Goal: Task Accomplishment & Management: Use online tool/utility

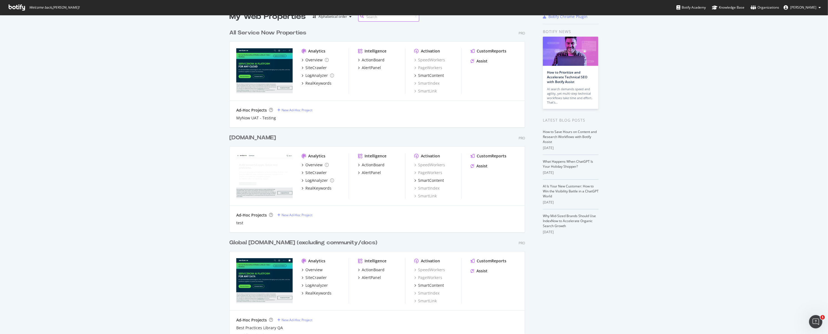
scroll to position [26, 0]
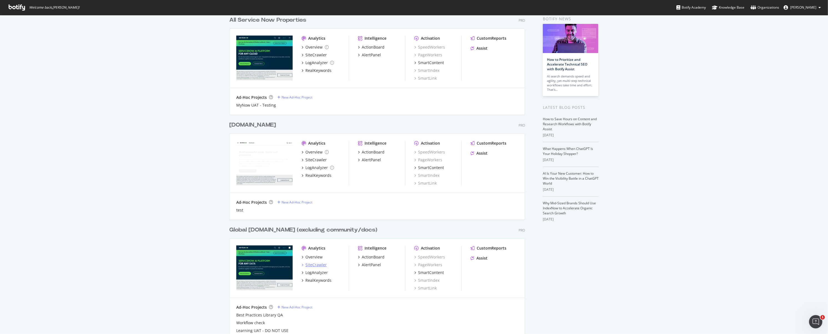
click at [318, 265] on div "SiteCrawler" at bounding box center [315, 265] width 21 height 6
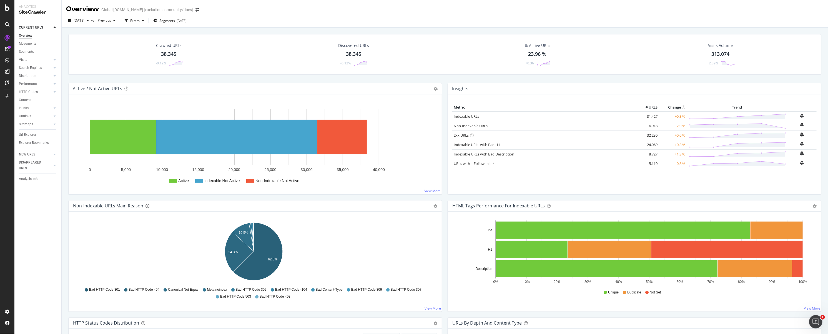
click at [26, 136] on div "Url Explorer" at bounding box center [27, 135] width 17 height 6
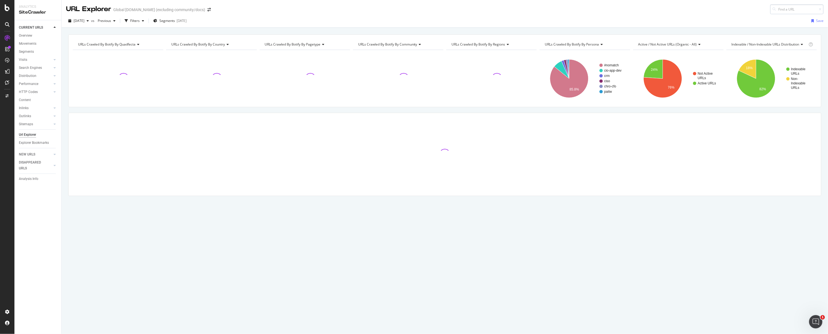
click at [788, 9] on input at bounding box center [796, 9] width 53 height 10
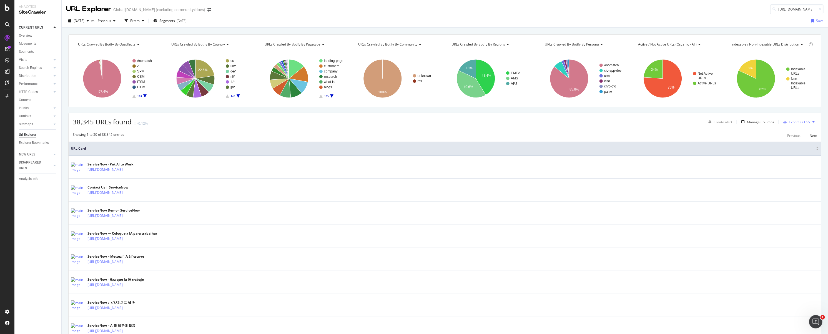
scroll to position [0, 69]
drag, startPoint x: 796, startPoint y: 8, endPoint x: 819, endPoint y: 10, distance: 23.1
click at [819, 10] on div "URL Explorer Global Servicenow.com (excluding community/docs) https://www.servi…" at bounding box center [445, 7] width 766 height 14
type input "https://www.servicenow.com/products/service-bridge.html"
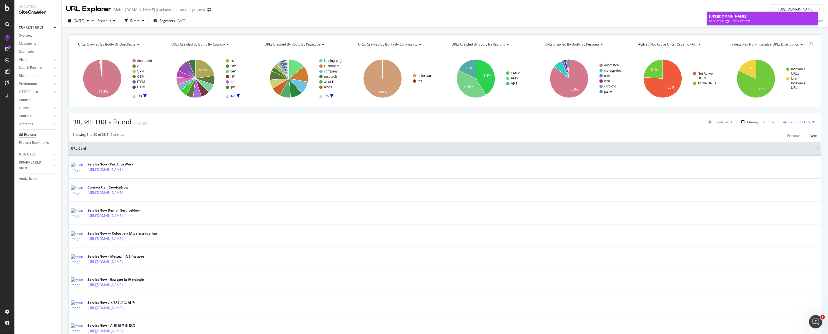
scroll to position [0, 0]
click at [724, 20] on div "Service Bridge – ServiceNow" at bounding box center [762, 21] width 107 height 4
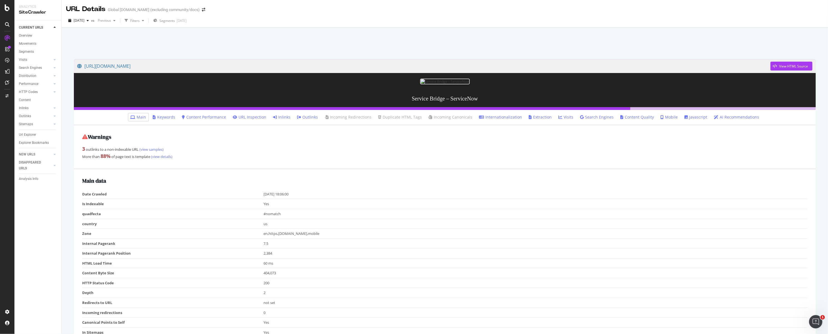
click at [283, 120] on link "Inlinks" at bounding box center [281, 117] width 17 height 6
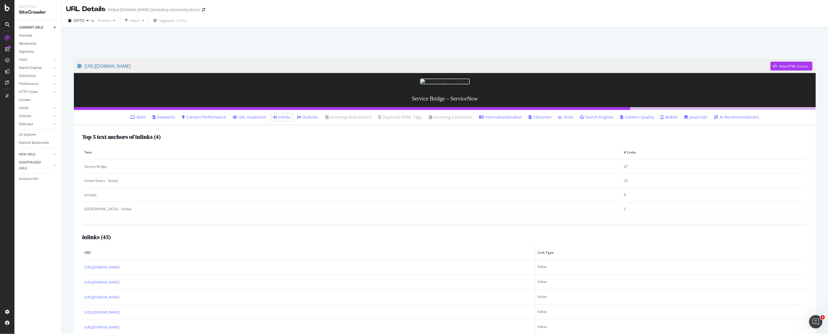
click at [7, 9] on icon at bounding box center [7, 7] width 5 height 7
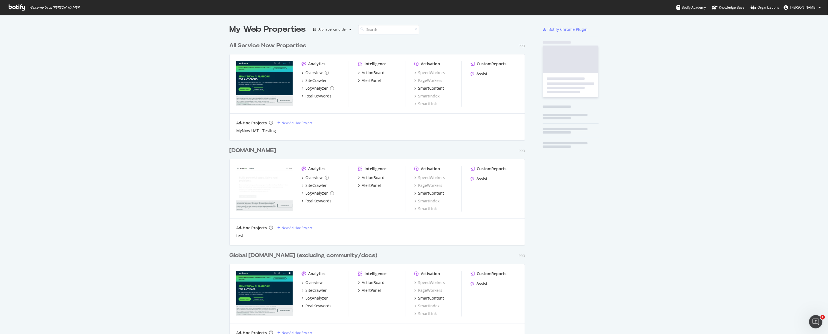
scroll to position [329, 817]
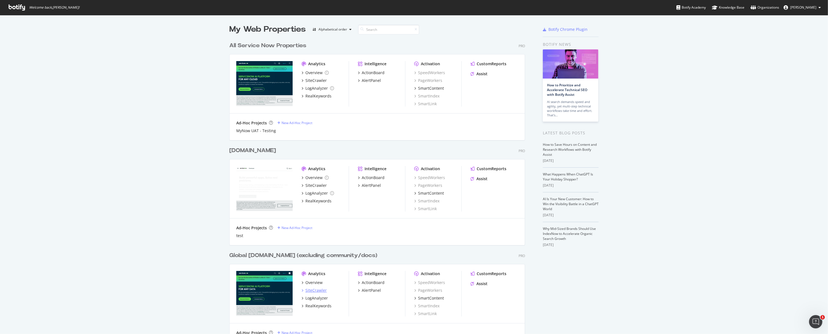
click at [313, 289] on div "SiteCrawler" at bounding box center [315, 291] width 21 height 6
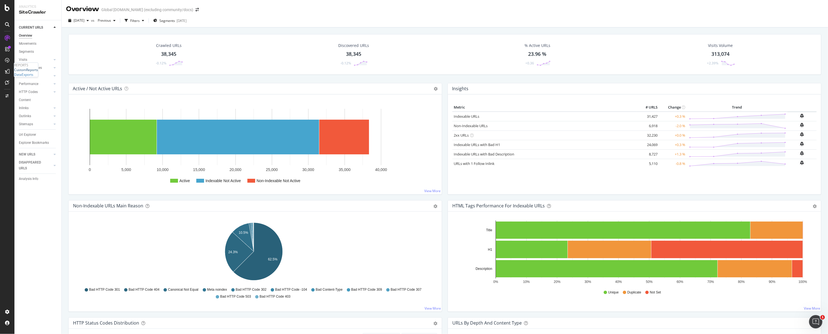
click at [36, 72] on div "CustomReports" at bounding box center [26, 69] width 24 height 5
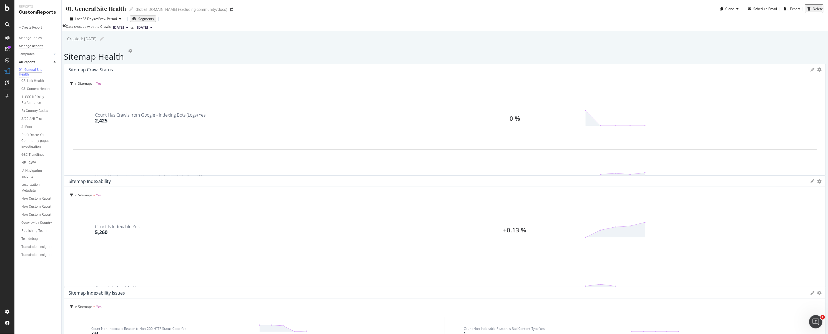
click at [32, 47] on div "Manage Reports" at bounding box center [31, 46] width 24 height 6
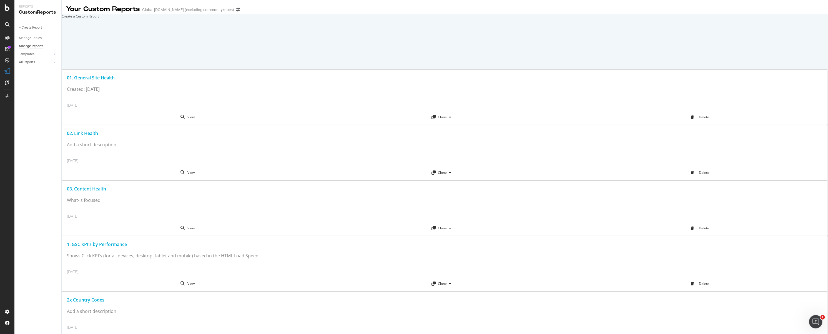
click at [62, 19] on div at bounding box center [62, 16] width 0 height 5
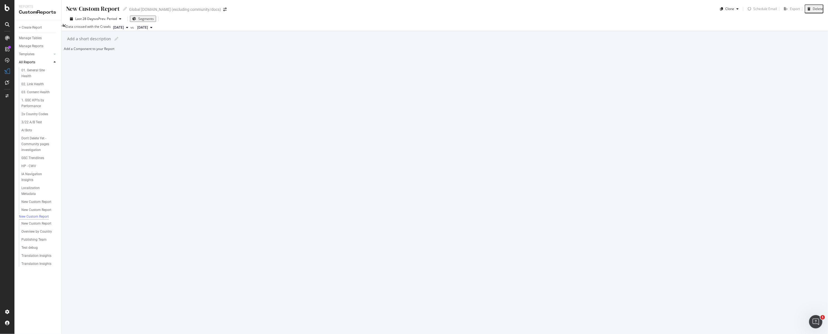
click at [273, 51] on div "Add a Component to your Report" at bounding box center [445, 48] width 762 height 5
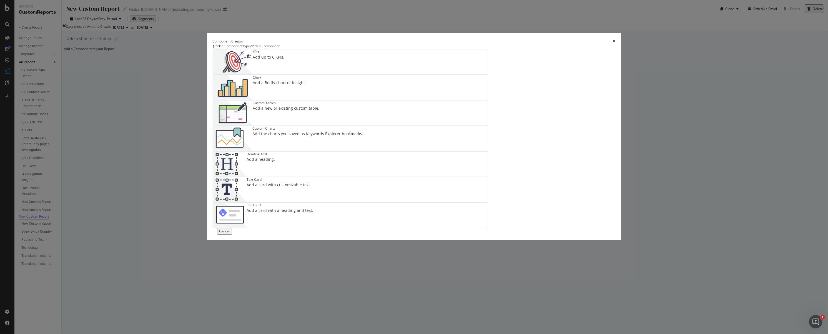
click at [306, 85] on div "Add a Botify chart or insight." at bounding box center [279, 83] width 53 height 6
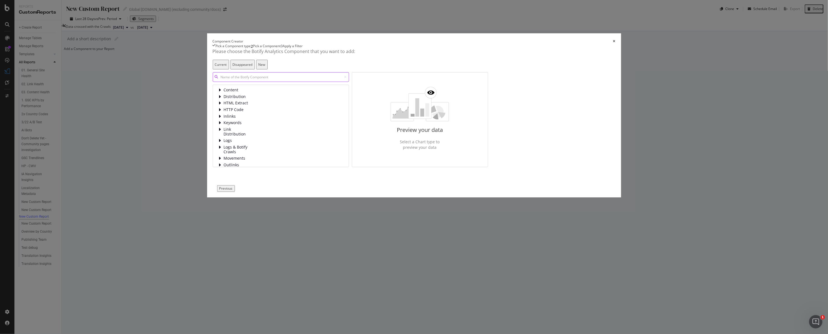
click at [347, 82] on input "modal" at bounding box center [281, 77] width 136 height 10
type input "canonical"
click at [343, 113] on div "Distribution of Canonicals" at bounding box center [285, 108] width 115 height 9
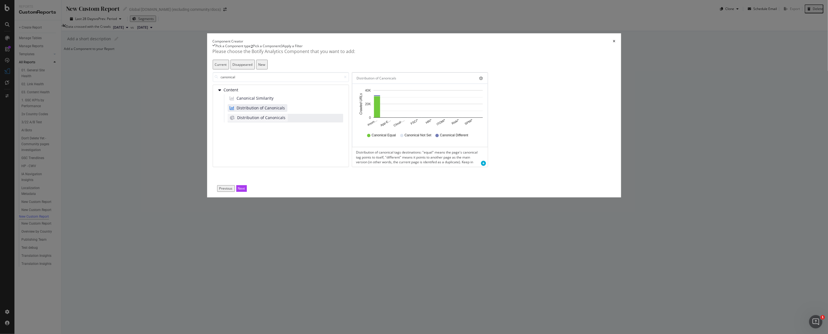
click at [286, 120] on span "Distribution of Canonicals" at bounding box center [261, 118] width 48 height 6
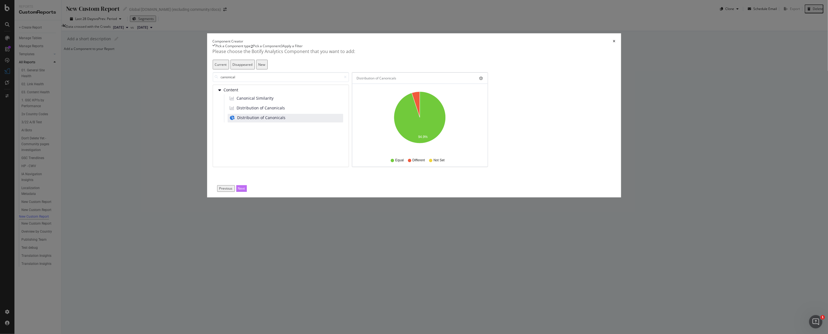
click at [245, 191] on div "Next" at bounding box center [241, 188] width 7 height 5
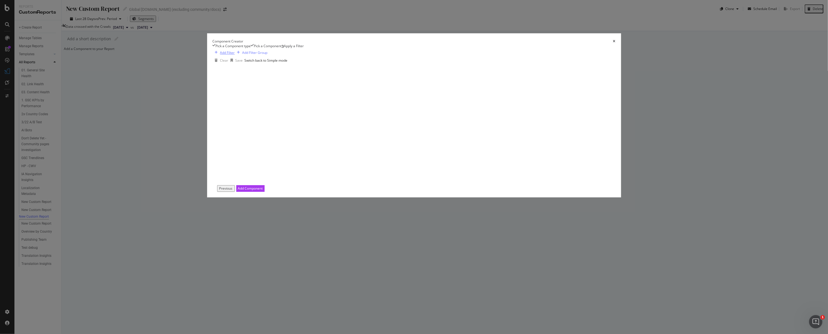
click at [235, 55] on div "Add Filter" at bounding box center [227, 52] width 15 height 5
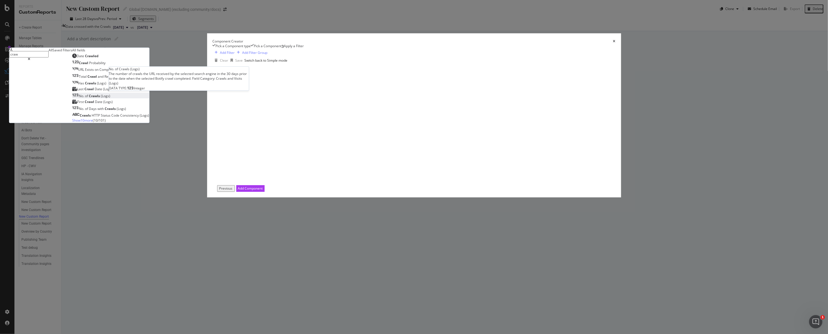
type input "craw"
click at [110, 98] on span "(Logs)" at bounding box center [105, 96] width 9 height 5
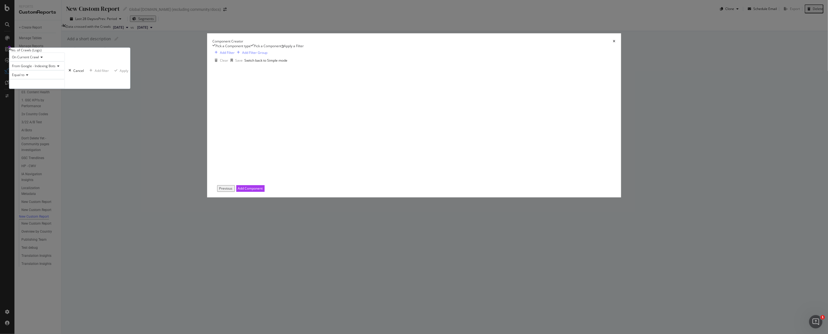
click at [56, 68] on span "From Google - Indexing Bots" at bounding box center [34, 66] width 44 height 5
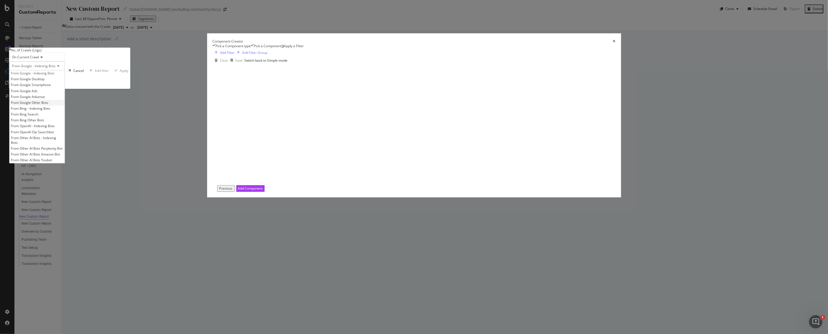
scroll to position [4, 0]
click at [65, 129] on div "From OpenAI - Indexing Bots" at bounding box center [37, 126] width 55 height 6
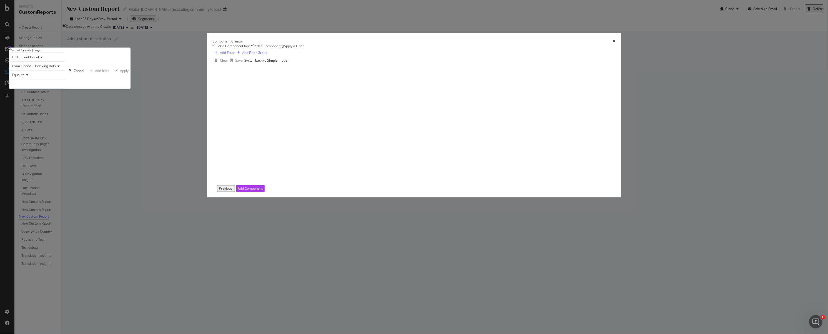
click at [65, 79] on div "Equal to" at bounding box center [37, 74] width 56 height 9
drag, startPoint x: 305, startPoint y: 190, endPoint x: 302, endPoint y: 172, distance: 18.8
click at [31, 108] on span "Greater than" at bounding box center [21, 105] width 20 height 5
click at [65, 89] on input "modal" at bounding box center [37, 83] width 56 height 9
type input "0"
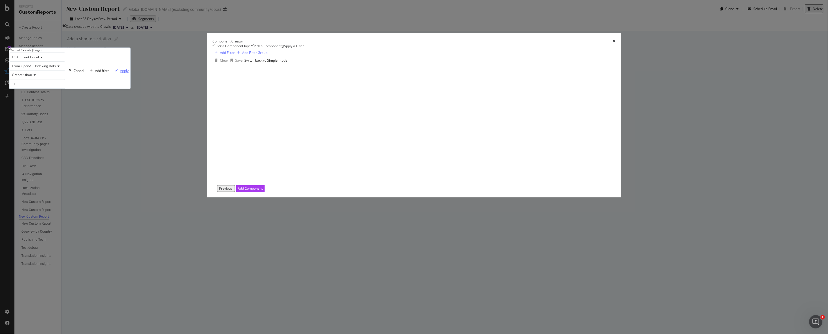
click at [129, 73] on div "Apply" at bounding box center [124, 70] width 9 height 5
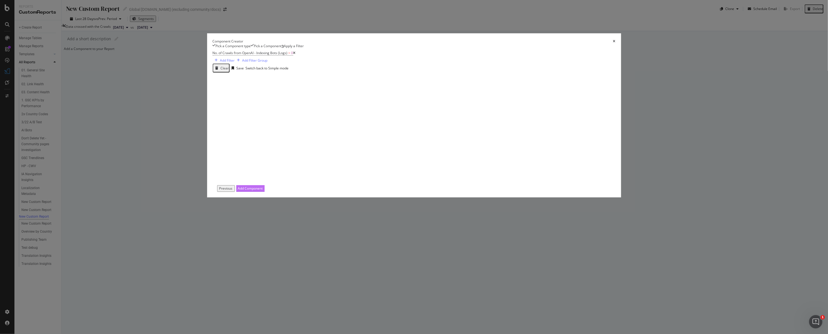
click at [263, 191] on div "Add Component" at bounding box center [250, 188] width 25 height 5
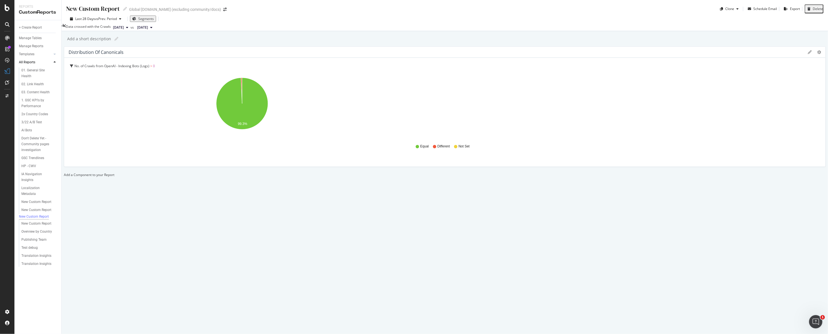
click at [807, 54] on icon at bounding box center [809, 52] width 4 height 4
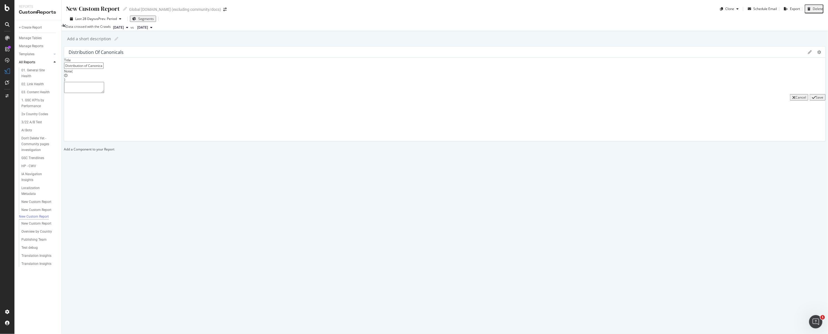
click at [104, 69] on input "Distribution of Canonicals" at bounding box center [83, 65] width 39 height 6
type input "OpenAI Indexing Bot"
click at [815, 100] on div "Save" at bounding box center [818, 97] width 7 height 5
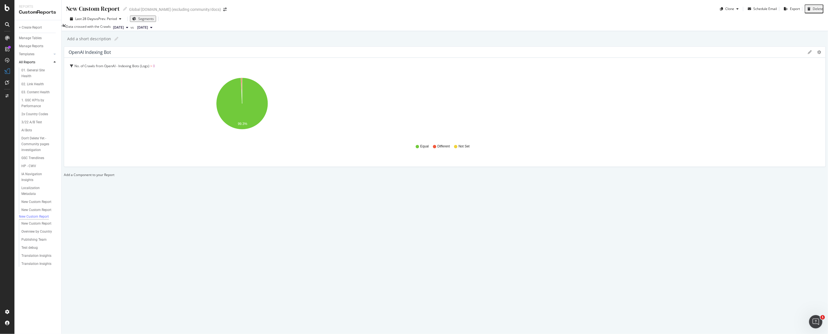
click at [635, 172] on div "Add a Component to your Report" at bounding box center [445, 174] width 762 height 5
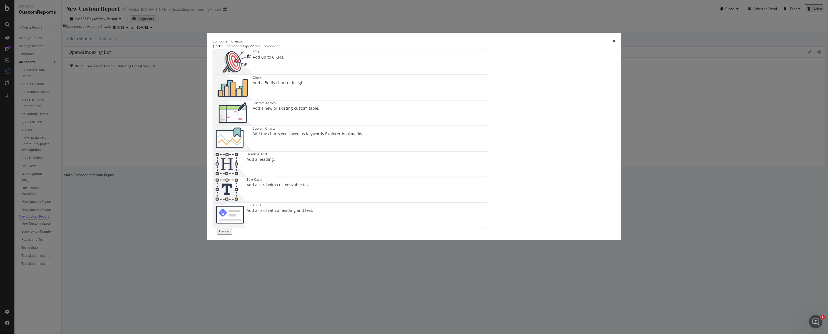
click at [613, 43] on icon "times" at bounding box center [614, 41] width 2 height 3
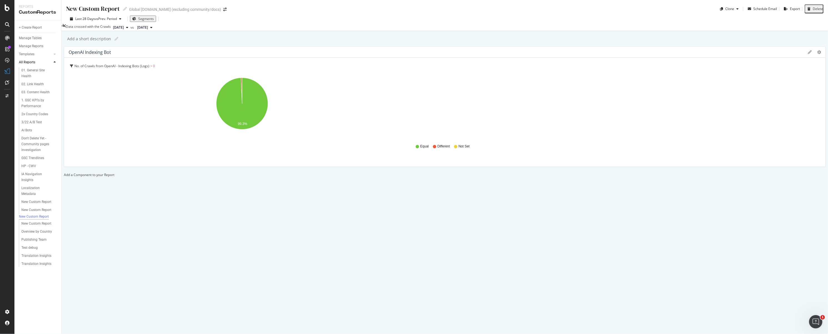
click at [807, 54] on icon at bounding box center [809, 52] width 4 height 4
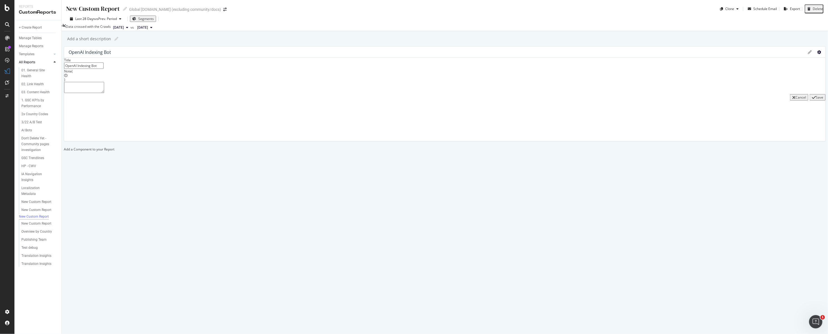
click at [817, 54] on icon "gear" at bounding box center [819, 52] width 4 height 4
click at [83, 11] on div "New Custom Report" at bounding box center [93, 8] width 54 height 9
click at [84, 11] on input "text" at bounding box center [93, 8] width 55 height 9
type input "OpenAI"
click at [382, 53] on div "OpenAI OpenAI Global Servicenow.com (excluding community/docs) Clone Schedule E…" at bounding box center [445, 167] width 766 height 334
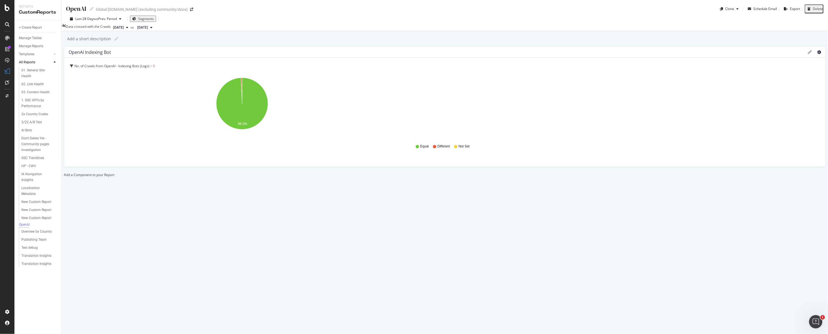
click at [817, 54] on icon "gear" at bounding box center [819, 52] width 4 height 4
click at [712, 126] on span "OpenAI" at bounding box center [740, 122] width 56 height 7
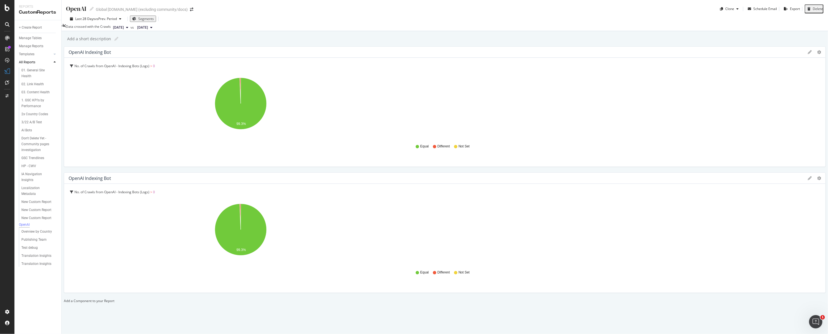
click at [807, 176] on icon at bounding box center [809, 178] width 4 height 4
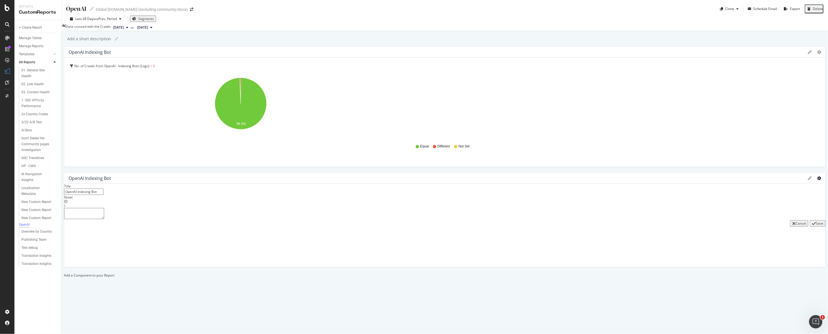
click at [817, 176] on icon "gear" at bounding box center [819, 178] width 4 height 4
click at [768, 206] on span "Edit Filter" at bounding box center [796, 209] width 57 height 7
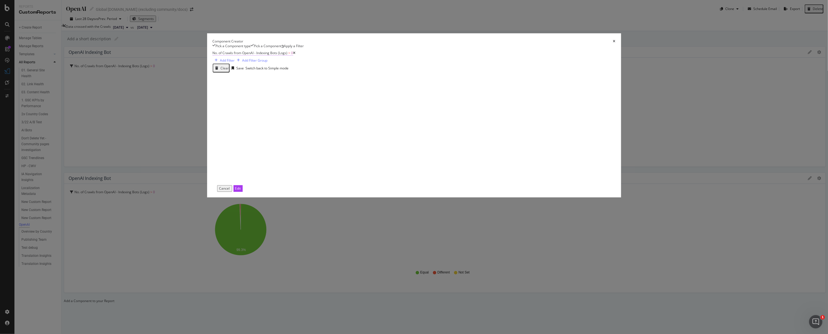
click at [288, 55] on span "No. of Crawls from OpenAI - Indexing Bots (Logs)" at bounding box center [250, 53] width 75 height 5
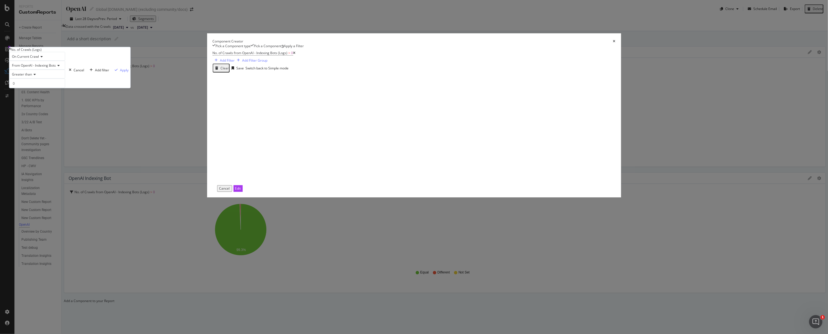
click at [56, 68] on span "From OpenAI - Indexing Bots" at bounding box center [34, 65] width 44 height 5
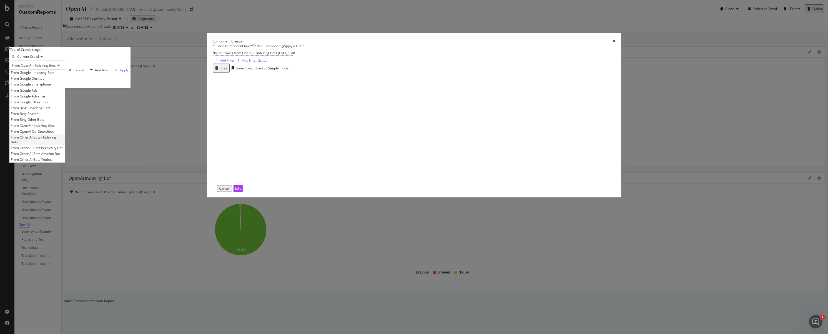
scroll to position [4, 0]
click at [54, 134] on span "From OpenAI Oai Searchbot" at bounding box center [32, 131] width 43 height 5
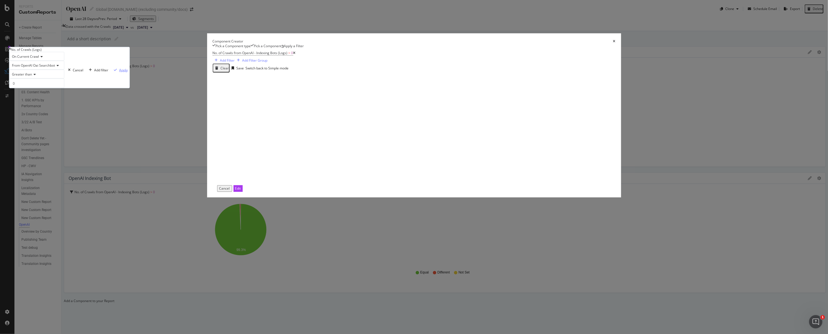
click at [128, 72] on div "Apply" at bounding box center [123, 69] width 9 height 5
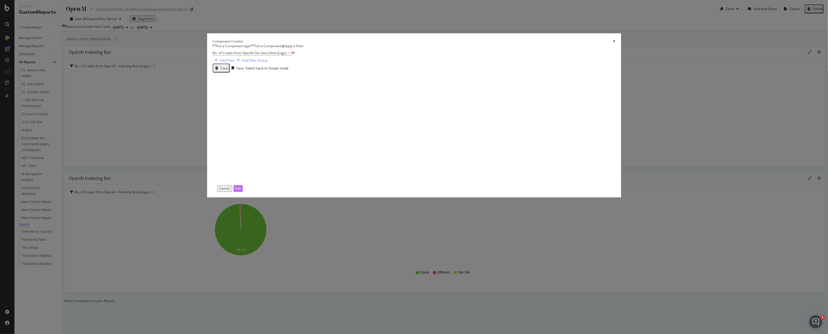
click at [241, 191] on div "Edit" at bounding box center [238, 188] width 6 height 5
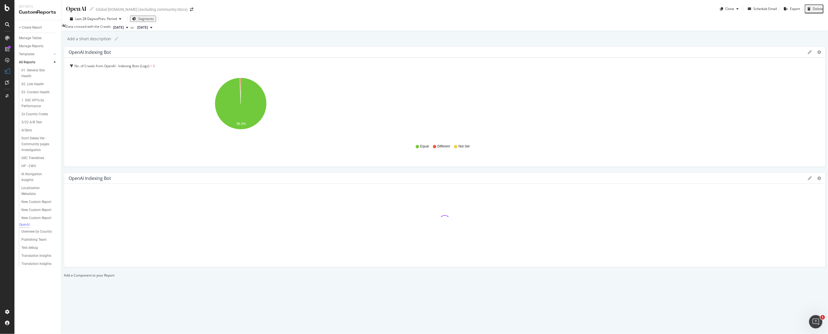
click at [807, 176] on icon at bounding box center [809, 178] width 4 height 4
click at [815, 221] on div "Save" at bounding box center [818, 223] width 7 height 5
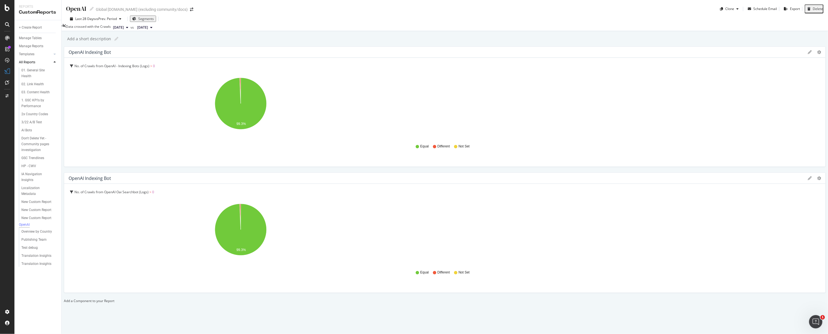
click at [807, 176] on icon at bounding box center [809, 178] width 4 height 4
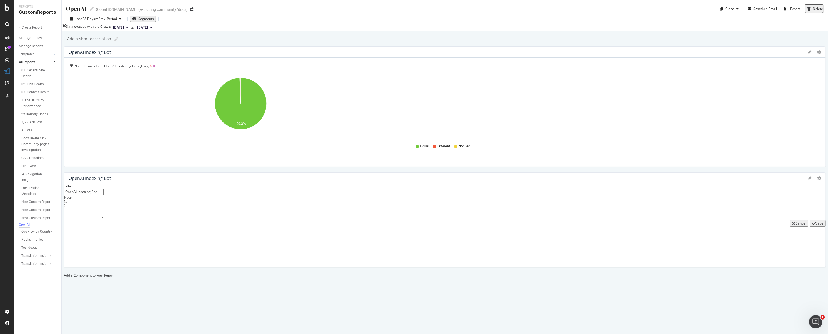
click at [104, 188] on input "OpenAI Indexing Bot" at bounding box center [83, 191] width 39 height 6
drag, startPoint x: 520, startPoint y: 96, endPoint x: 492, endPoint y: 97, distance: 27.5
click at [75, 190] on input "OpenAI Indexing Bot" at bounding box center [54, 193] width 39 height 6
drag, startPoint x: 488, startPoint y: 96, endPoint x: 511, endPoint y: 97, distance: 23.3
click at [104, 190] on input "OpenAI Indexing Bot" at bounding box center [83, 193] width 39 height 6
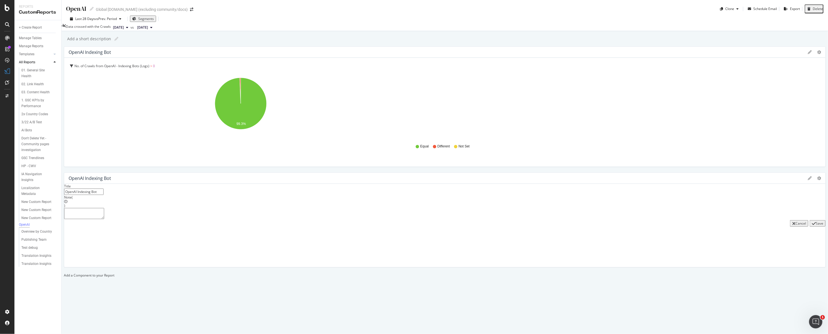
click at [104, 188] on input "OpenAI Indexing Bot" at bounding box center [83, 191] width 39 height 6
type input "OpenAI OAI Bot"
click at [815, 221] on div "Save" at bounding box center [818, 223] width 7 height 5
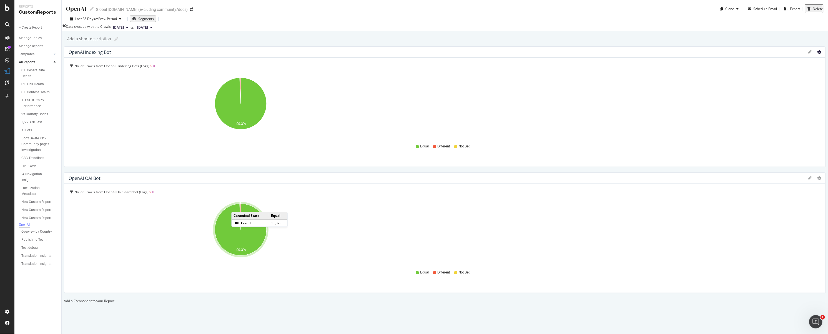
click at [817, 54] on icon "gear" at bounding box center [819, 52] width 4 height 4
click at [712, 126] on span "OpenAI" at bounding box center [740, 122] width 56 height 7
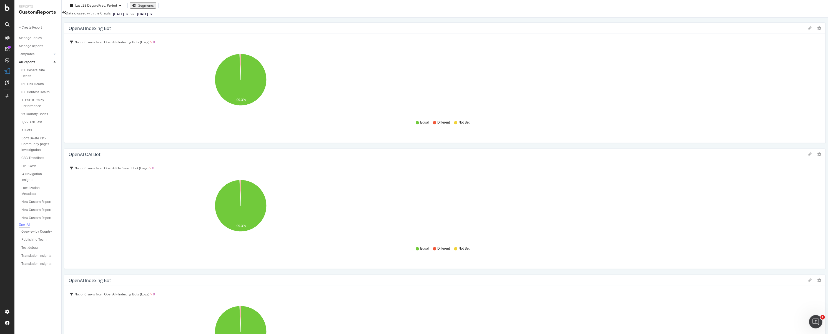
scroll to position [35, 0]
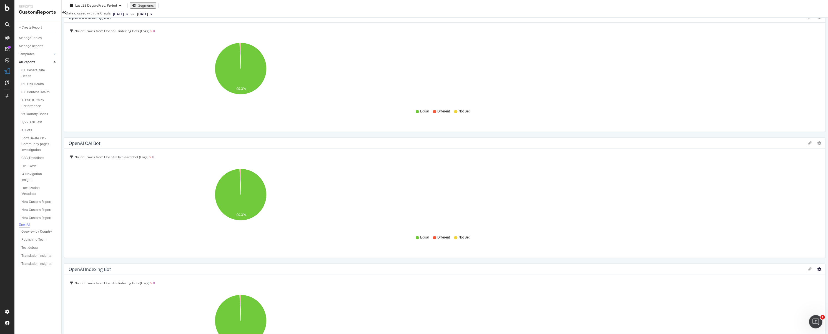
click at [817, 267] on icon "gear" at bounding box center [819, 269] width 4 height 4
click at [768, 297] on span "Edit Filter" at bounding box center [796, 300] width 57 height 7
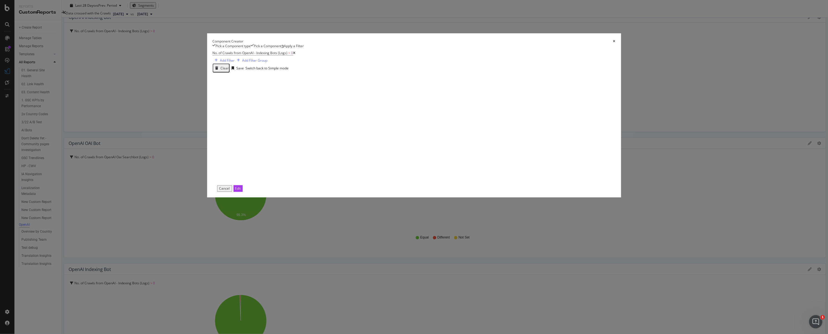
click at [296, 55] on icon "modal" at bounding box center [294, 52] width 2 height 3
click at [241, 191] on div "Edit" at bounding box center [238, 188] width 6 height 5
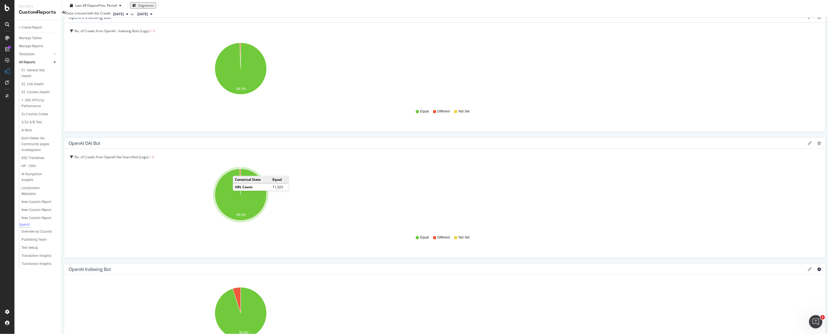
click at [817, 267] on icon "gear" at bounding box center [819, 269] width 4 height 4
click at [768, 318] on span "Delete" at bounding box center [796, 321] width 57 height 7
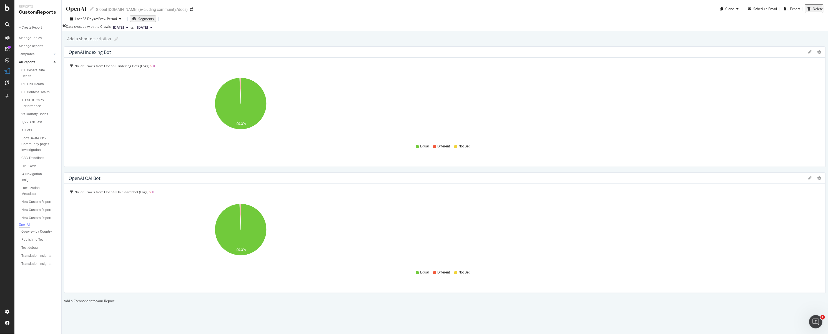
scroll to position [21, 0]
click at [64, 298] on div at bounding box center [64, 300] width 0 height 5
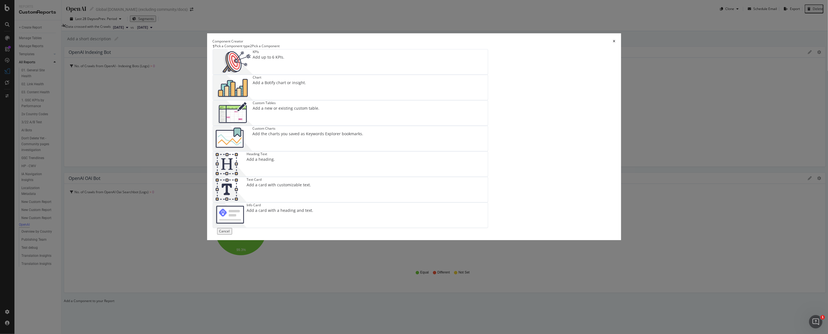
click at [306, 85] on div "Add a Botify chart or insight." at bounding box center [279, 83] width 53 height 6
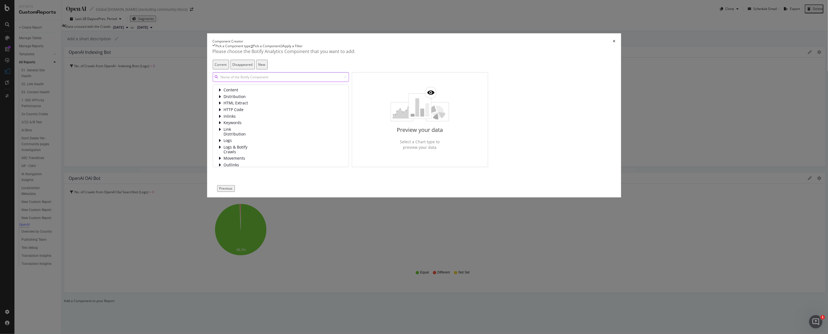
click at [346, 82] on input "modal" at bounding box center [281, 77] width 136 height 10
type input "crawl fre"
click at [295, 116] on div "Crawls Frequency By Segment" at bounding box center [261, 113] width 67 height 8
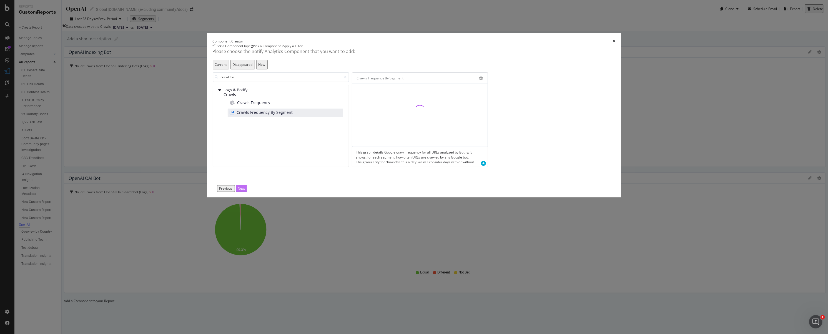
click at [245, 191] on div "Next" at bounding box center [241, 188] width 7 height 5
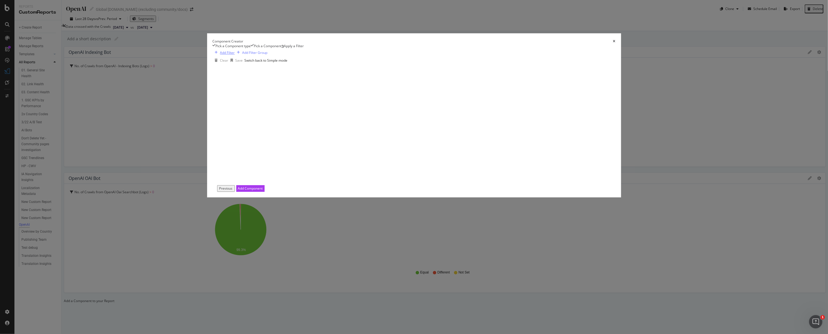
click at [235, 55] on div "Add Filter" at bounding box center [227, 52] width 15 height 5
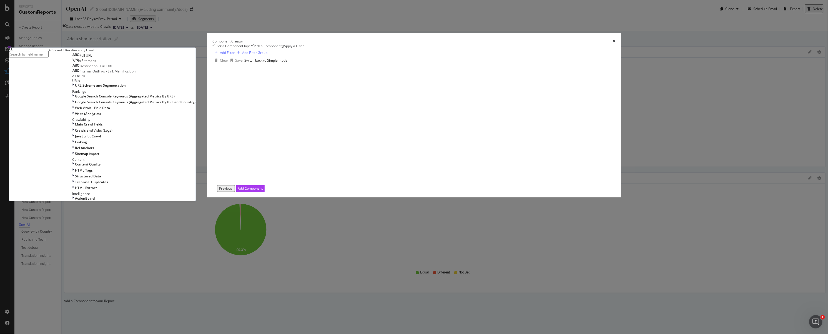
click at [49, 57] on input "modal" at bounding box center [28, 54] width 39 height 6
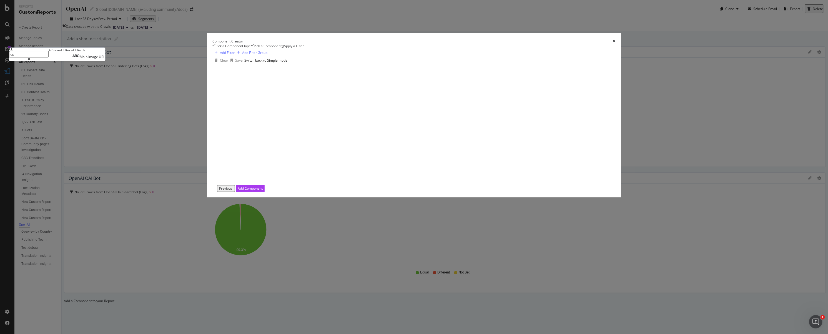
type input "o"
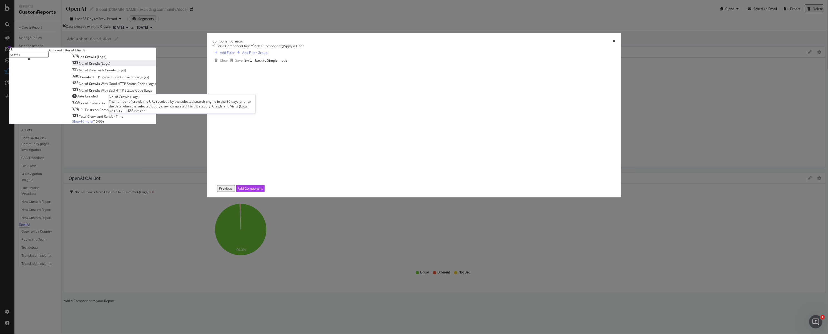
type input "crawls"
click at [110, 66] on div "No. of Crawls (Logs)" at bounding box center [91, 63] width 38 height 5
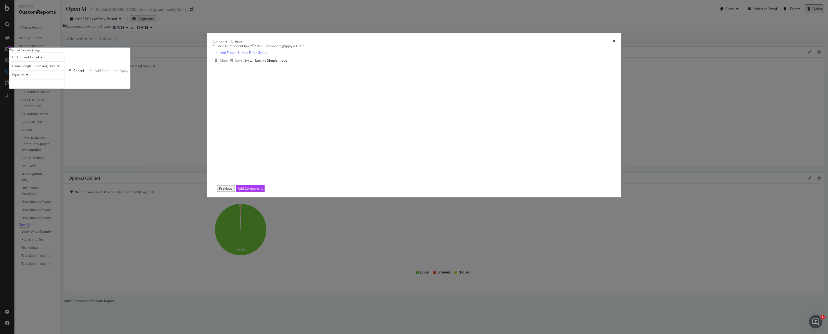
click at [60, 68] on icon "modal" at bounding box center [58, 65] width 4 height 3
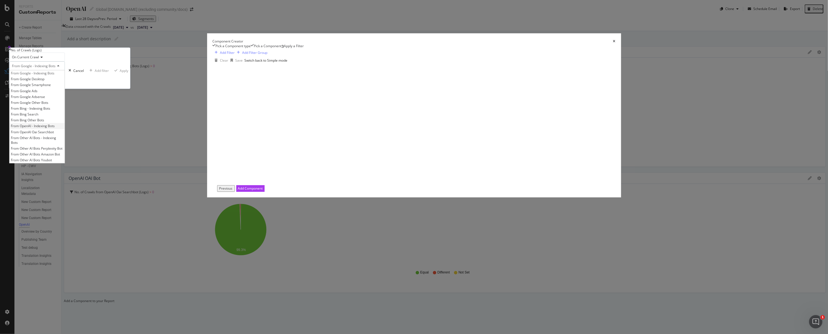
click at [55, 129] on span "From OpenAI - Indexing Bots" at bounding box center [33, 126] width 44 height 5
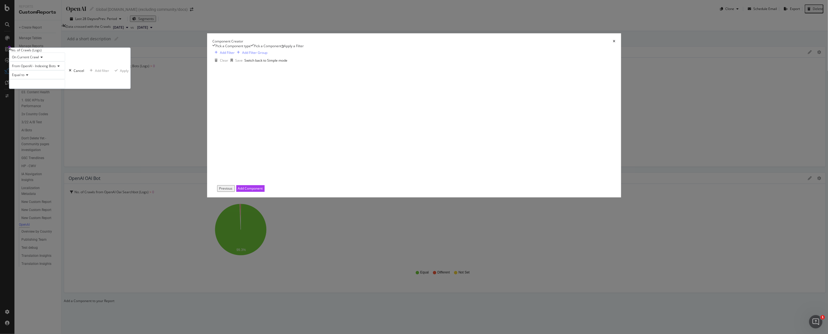
click at [25, 77] on span "Equal to" at bounding box center [18, 74] width 12 height 5
click at [419, 167] on div "Add Filter Add Filter Group Clear Save Switch back to Simple mode No. of Crawls…" at bounding box center [350, 117] width 275 height 136
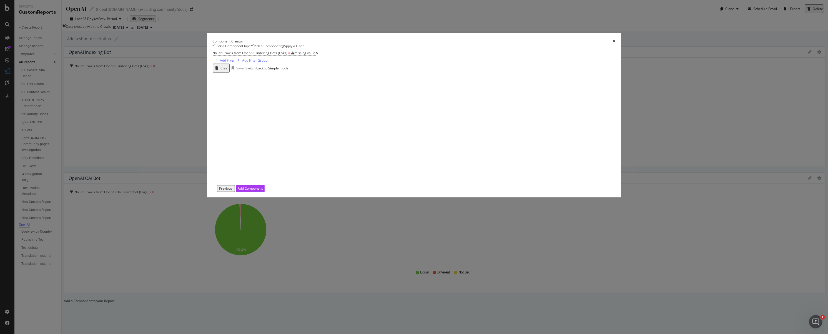
click at [318, 55] on icon "modal" at bounding box center [317, 52] width 2 height 3
click at [263, 191] on div "Add Component" at bounding box center [250, 188] width 25 height 5
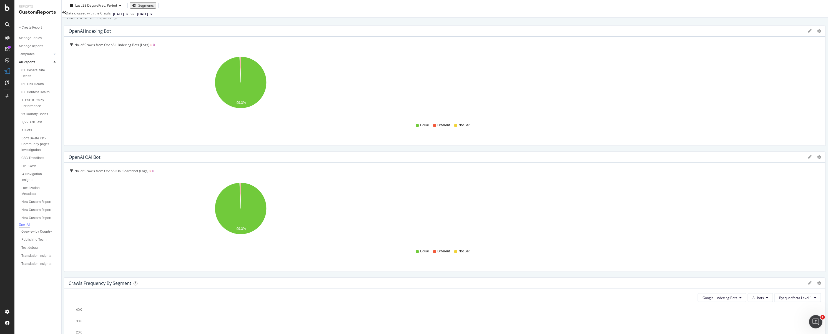
scroll to position [35, 0]
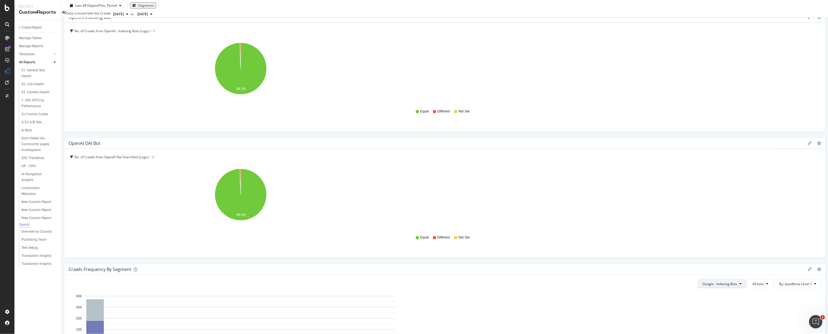
click at [702, 281] on span "Google - Indexing Bots" at bounding box center [719, 283] width 35 height 5
click at [354, 266] on div "Crawls Frequency By Segment" at bounding box center [437, 269] width 736 height 6
click at [702, 281] on span "Google - Indexing Bots" at bounding box center [719, 283] width 35 height 5
click at [341, 217] on span "OpenAI - Indexing Bots" at bounding box center [338, 217] width 44 height 5
click at [779, 281] on span "By: quadfecta Level 1" at bounding box center [795, 283] width 33 height 5
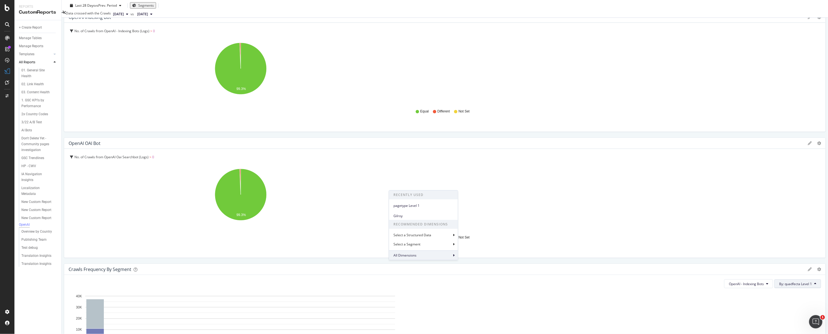
click at [415, 257] on span "All Dimensions" at bounding box center [404, 255] width 23 height 5
click at [427, 211] on span "quadfecta Level 1" at bounding box center [416, 208] width 27 height 5
click at [392, 222] on div "quadfecta Level" at bounding box center [415, 222] width 46 height 5
click at [392, 223] on icon at bounding box center [393, 221] width 2 height 3
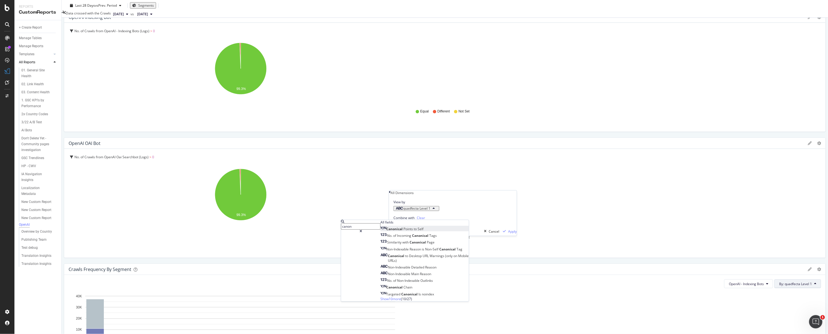
type input "canon"
click at [418, 231] on span "Self" at bounding box center [421, 228] width 6 height 5
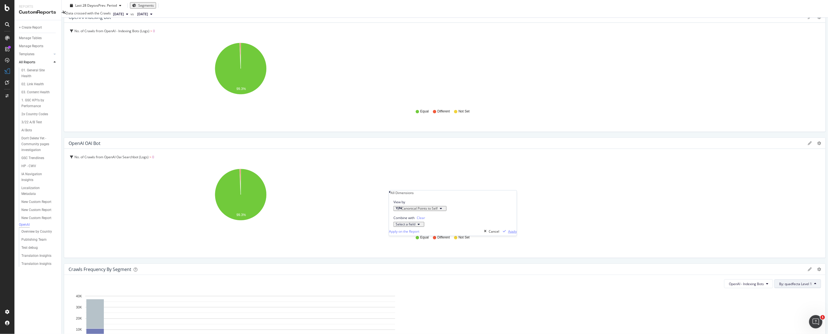
click at [509, 234] on div "Apply" at bounding box center [512, 231] width 9 height 5
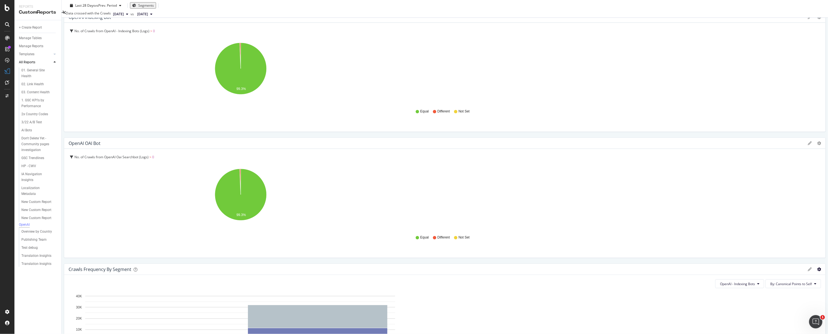
click at [817, 267] on icon "gear" at bounding box center [819, 269] width 4 height 4
click at [768, 286] on span "Bar (by Percentage)" at bounding box center [796, 289] width 57 height 7
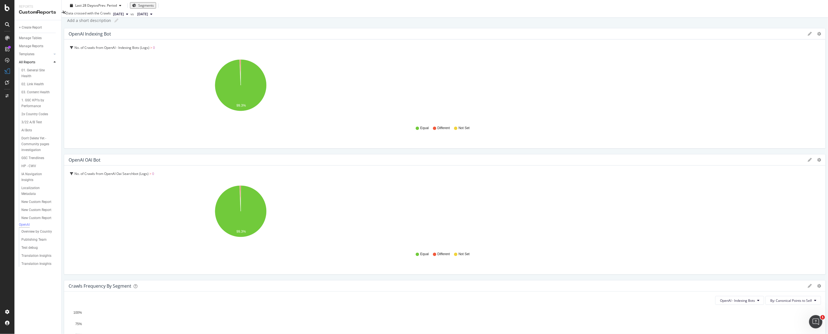
scroll to position [18, 0]
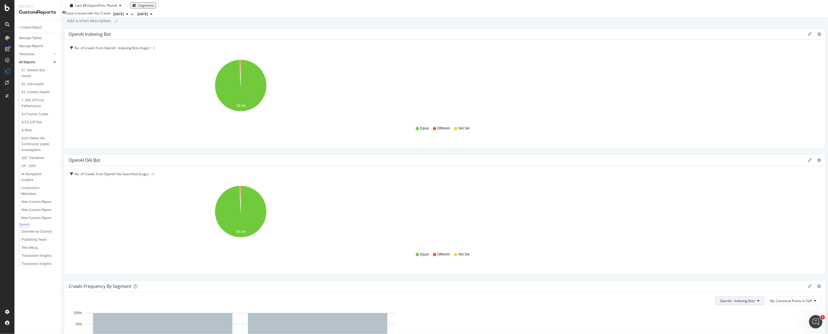
click at [720, 298] on span "OpenAI - Indexing Bots" at bounding box center [737, 300] width 35 height 5
click at [441, 225] on div "OpenAI Indexing Bot Pie Table Edit Filter Export as CSV Delete Add to Custom Re…" at bounding box center [445, 220] width 762 height 384
click at [817, 284] on icon "gear" at bounding box center [819, 286] width 4 height 4
click at [413, 182] on icon "99.3%" at bounding box center [241, 214] width 344 height 64
click at [434, 154] on div at bounding box center [445, 154] width 762 height 0
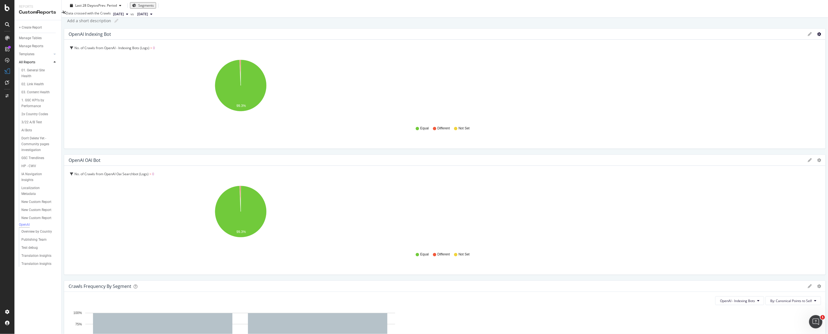
click at [817, 36] on icon "gear" at bounding box center [819, 34] width 4 height 4
click at [768, 90] on span "Delete" at bounding box center [796, 85] width 57 height 7
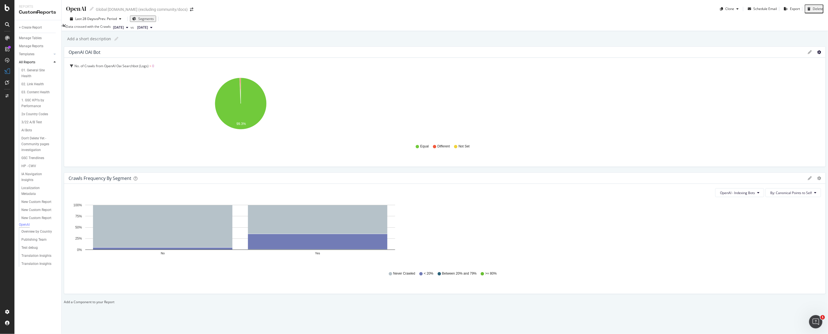
click at [817, 54] on icon "gear" at bounding box center [819, 52] width 4 height 4
click at [768, 108] on span "Delete" at bounding box center [796, 103] width 57 height 7
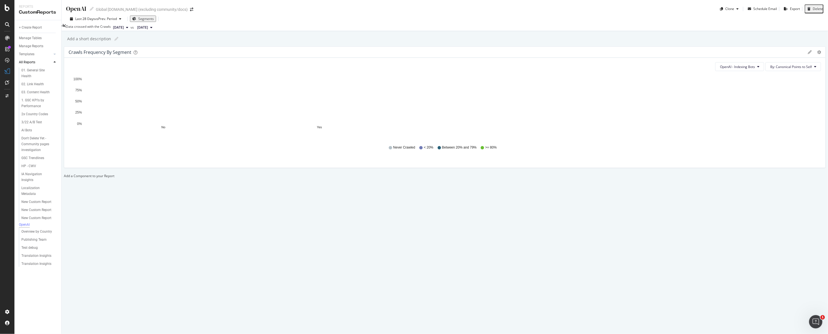
scroll to position [0, 0]
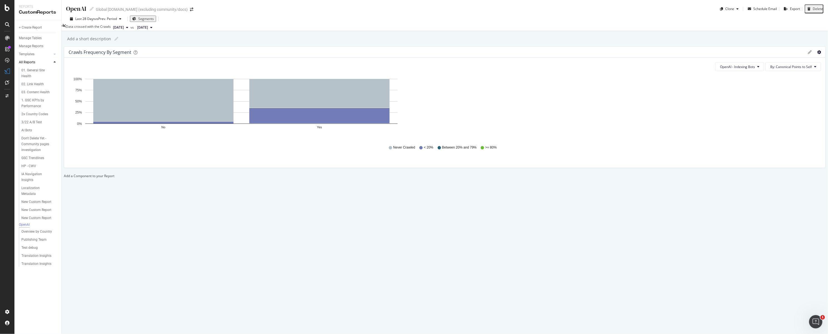
click at [817, 54] on icon "gear" at bounding box center [819, 52] width 4 height 4
click at [444, 157] on div "Crawls Frequency By Segment Bar (by Value) Bar (by Percentage) Table Apply Filt…" at bounding box center [445, 112] width 762 height 132
click at [817, 54] on icon "gear" at bounding box center [819, 52] width 4 height 4
click at [423, 202] on div "OpenAI OpenAI Global Servicenow.com (excluding community/docs) Clone Schedule E…" at bounding box center [445, 167] width 766 height 334
click at [363, 168] on div "OpenAI - Indexing Bots By: Canonical Points to Self Hold CMD (⌘) while clicking…" at bounding box center [444, 113] width 761 height 110
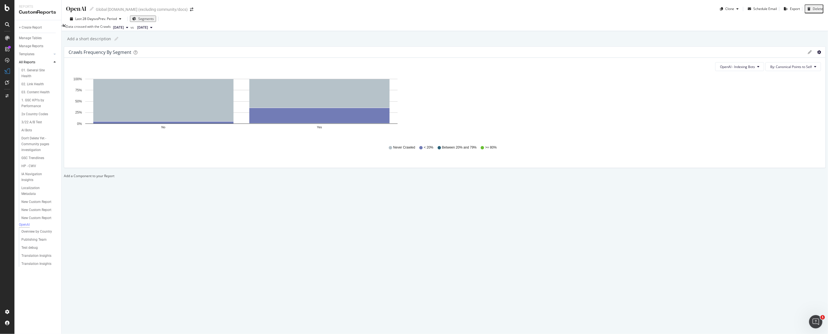
click at [817, 54] on icon "gear" at bounding box center [819, 52] width 4 height 4
click at [712, 88] on span "OpenAI" at bounding box center [740, 84] width 56 height 7
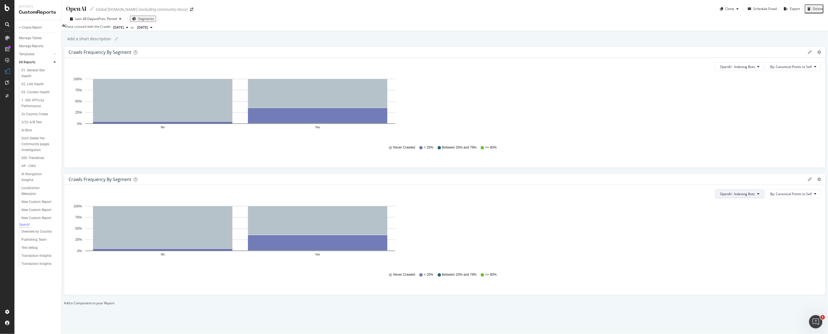
click at [728, 189] on button "OpenAI - Indexing Bots" at bounding box center [739, 193] width 49 height 9
click at [719, 133] on span "Other AI Bots - Indexing Bots" at bounding box center [714, 133] width 44 height 5
click at [129, 55] on div "Crawls Frequency By Segment" at bounding box center [100, 52] width 63 height 6
click at [131, 55] on div "Crawls Frequency By Segment" at bounding box center [100, 52] width 63 height 6
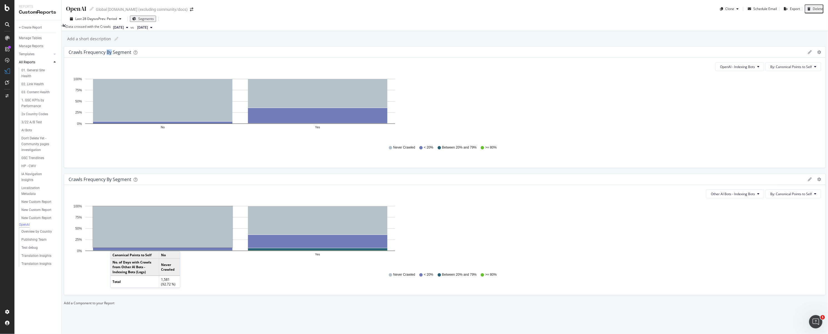
click at [131, 55] on div "Crawls Frequency By Segment" at bounding box center [100, 52] width 63 height 6
click at [807, 54] on icon at bounding box center [809, 52] width 4 height 4
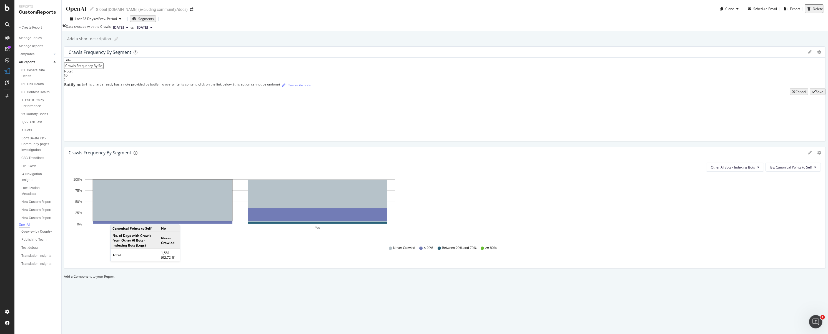
click at [117, 55] on div "Crawls Frequency By Segment" at bounding box center [100, 52] width 63 height 6
click at [104, 69] on input "Crawls Frequency By Segment" at bounding box center [83, 65] width 39 height 6
type input "OpenAI Canonical Crawling"
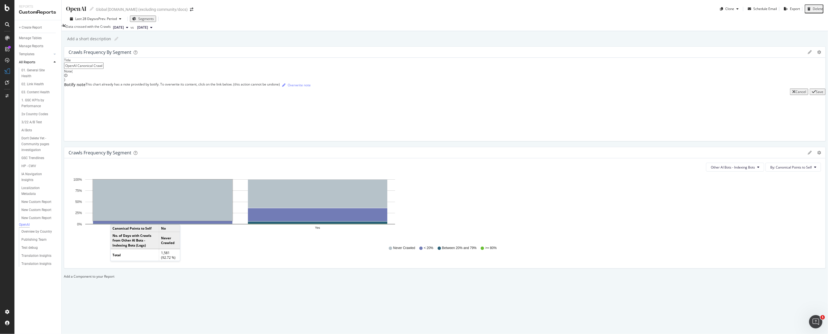
click at [815, 94] on div "Save" at bounding box center [818, 91] width 7 height 5
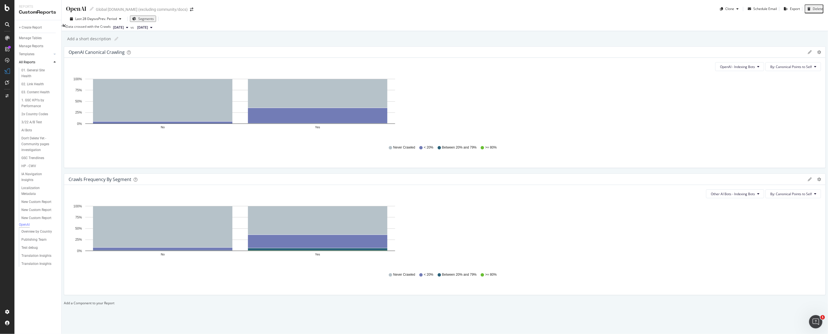
click at [807, 177] on icon at bounding box center [809, 179] width 4 height 4
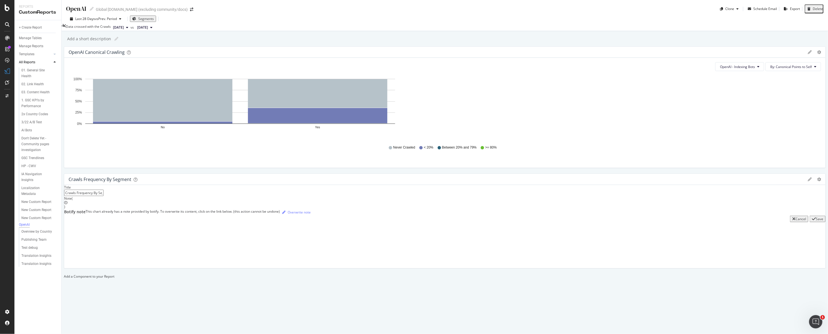
click at [104, 190] on input "Crawls Frequency By Segment" at bounding box center [83, 193] width 39 height 6
type input "Other AI Bot Canonical Crawling"
click at [815, 216] on div "Save" at bounding box center [818, 218] width 7 height 5
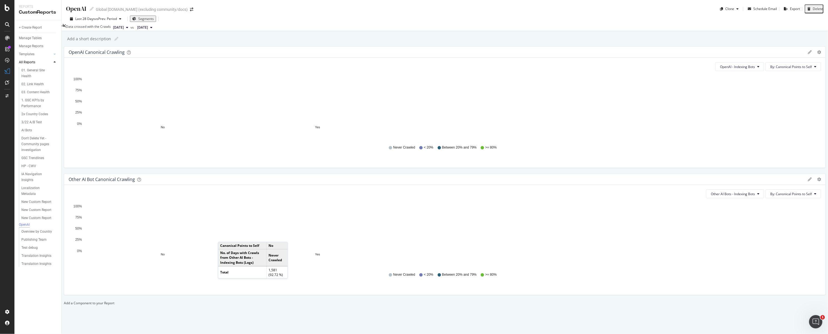
drag, startPoint x: 614, startPoint y: 269, endPoint x: 605, endPoint y: 268, distance: 8.3
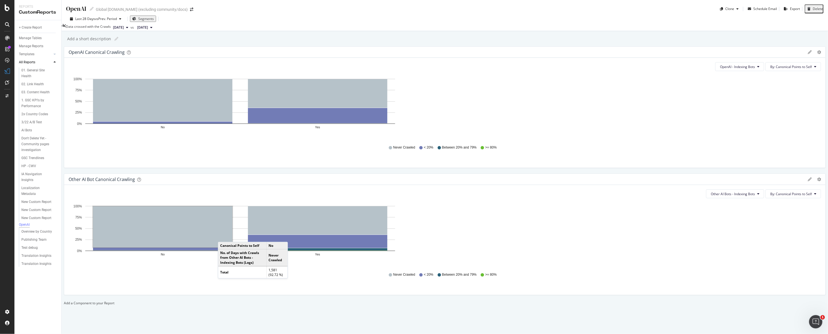
click at [613, 269] on div "OpenAI Canonical Crawling Bar (by Value) Bar (by Percentage) Table Apply Filter…" at bounding box center [445, 175] width 762 height 259
click at [64, 301] on div at bounding box center [64, 303] width 0 height 5
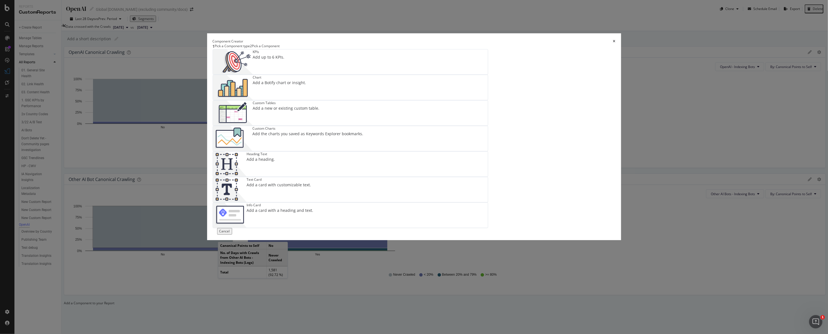
drag, startPoint x: 691, startPoint y: 266, endPoint x: 761, endPoint y: 151, distance: 135.1
click at [693, 266] on div "Component Creator 1 Pick a Component type 2 Pick a Component KPIs Add up to 6 K…" at bounding box center [414, 167] width 828 height 334
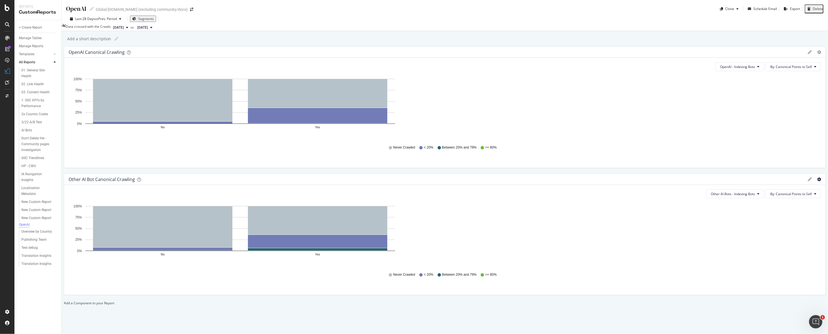
click at [817, 177] on icon "gear" at bounding box center [819, 179] width 4 height 4
click at [712, 208] on span "OpenAI" at bounding box center [740, 211] width 56 height 7
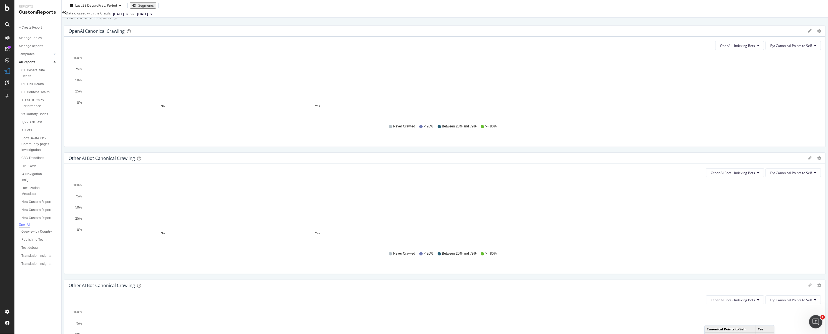
scroll to position [24, 0]
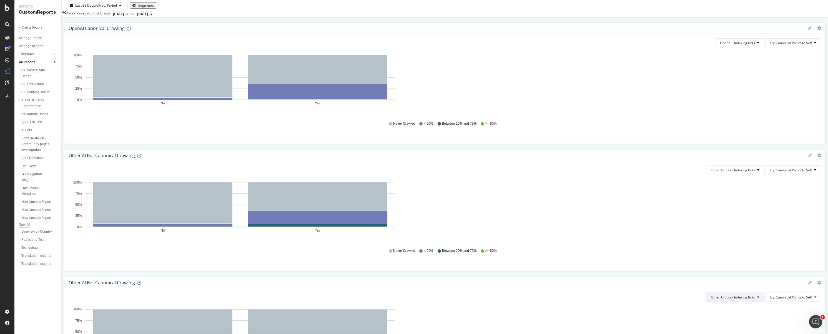
click at [711, 295] on span "Other AI Bots - Indexing Bots" at bounding box center [733, 297] width 44 height 5
click at [351, 209] on span "Google - Indexing Bots" at bounding box center [347, 207] width 47 height 5
click at [807, 281] on icon at bounding box center [809, 283] width 4 height 4
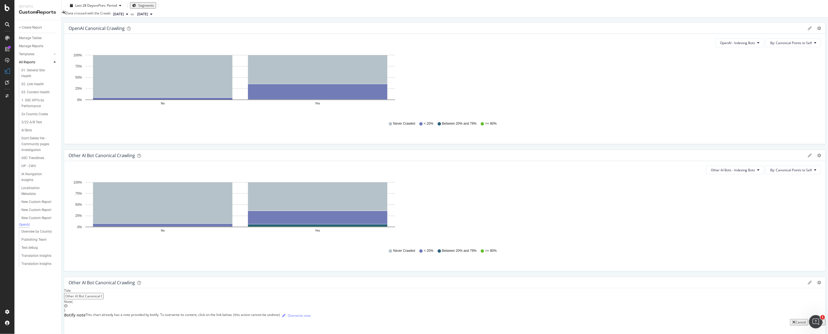
drag, startPoint x: 135, startPoint y: 202, endPoint x: 112, endPoint y: 202, distance: 22.8
click at [112, 288] on div "Title Other AI Bot Canonical Crawling Note ( ) Botify note This chart already h…" at bounding box center [444, 306] width 761 height 37
drag, startPoint x: 136, startPoint y: 201, endPoint x: 112, endPoint y: 200, distance: 24.5
click at [112, 286] on div "Title Other AI Bot Canonical Crawling Note ( ) Botify note This chart already h…" at bounding box center [444, 304] width 761 height 37
click at [104, 293] on input "Other AI Bot Canonical Crawling" at bounding box center [83, 296] width 39 height 6
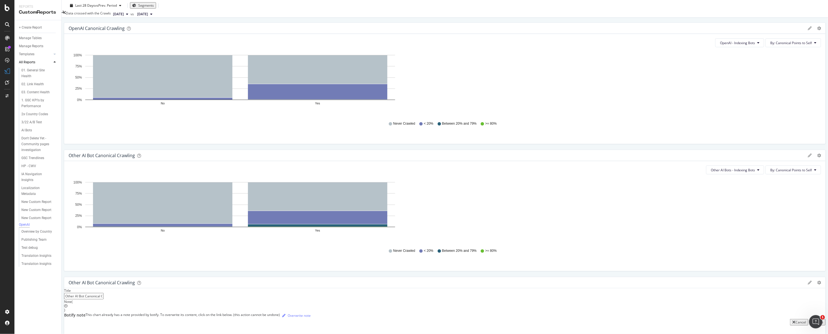
click at [104, 293] on input "Other AI Bot Canonical Crawling" at bounding box center [83, 296] width 39 height 6
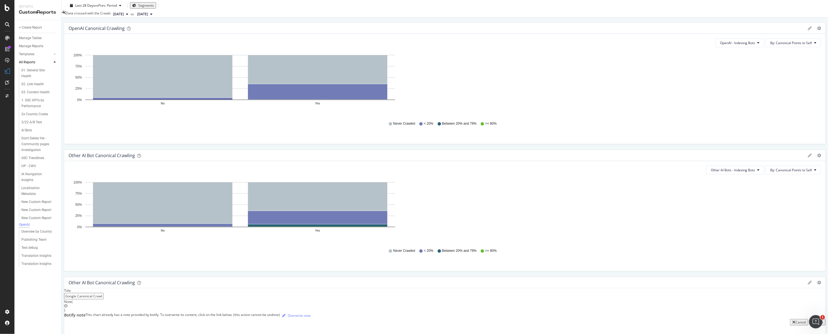
type input "Google Canonical Crawling"
click at [815, 320] on div "Save" at bounding box center [818, 322] width 7 height 5
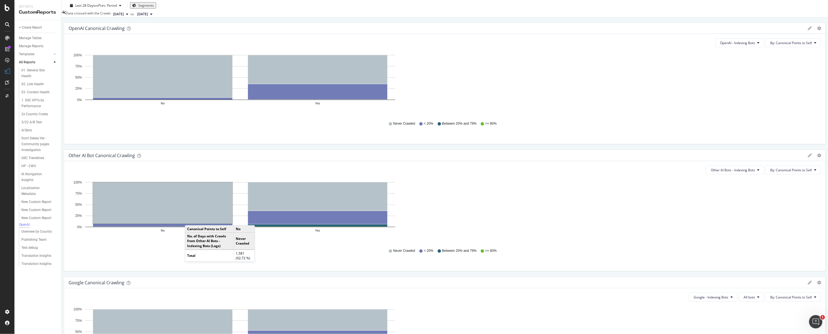
click at [442, 208] on div "OpenAI Canonical Crawling Bar (by Value) Bar (by Percentage) Table Apply Filter…" at bounding box center [445, 215] width 762 height 386
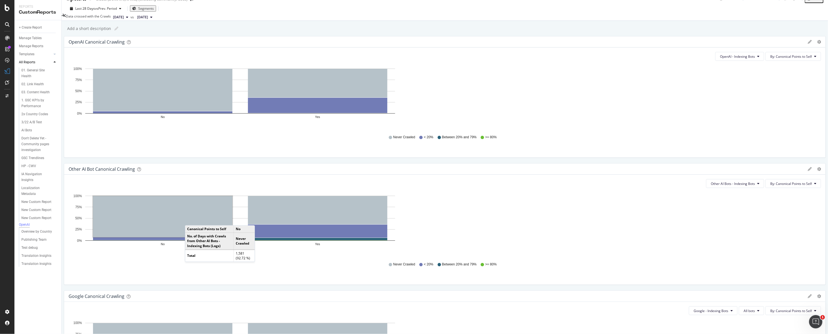
scroll to position [0, 0]
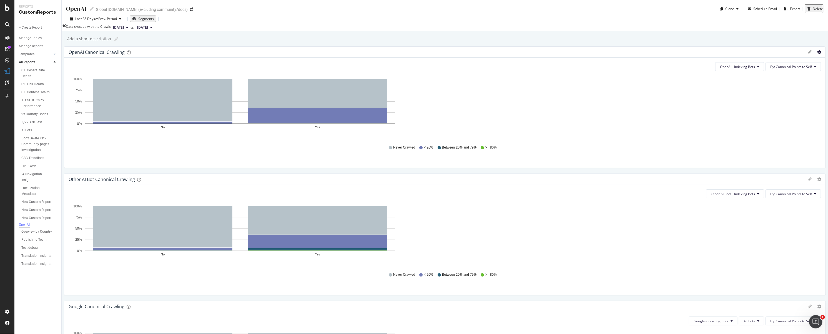
click at [817, 54] on icon "gear" at bounding box center [819, 52] width 4 height 4
click at [495, 60] on div "OpenAI OpenAI Global Servicenow.com (excluding community/docs) Clone Schedule E…" at bounding box center [445, 167] width 766 height 334
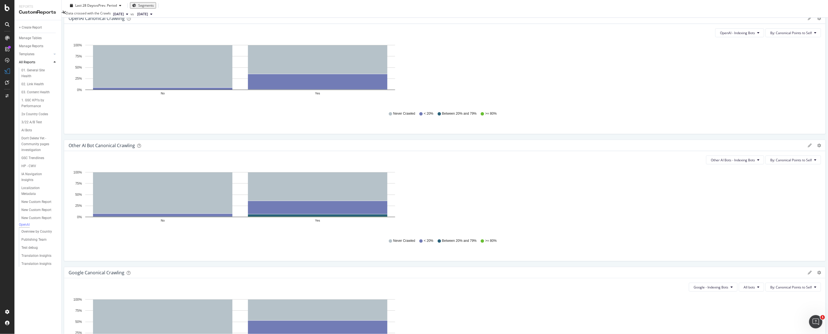
scroll to position [35, 0]
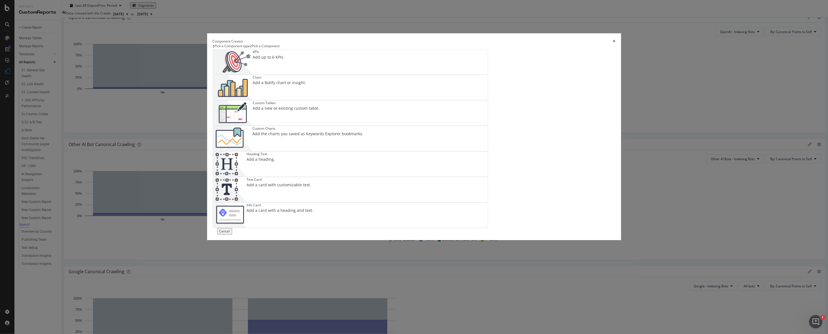
click at [306, 80] on div "Chart" at bounding box center [279, 77] width 53 height 5
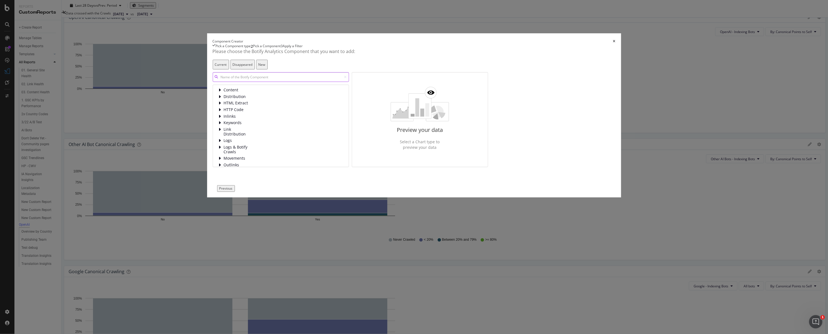
click at [320, 82] on input "modal" at bounding box center [281, 77] width 136 height 10
type input "crawl frequ"
click at [293, 115] on span "Crawls Frequency By Segment" at bounding box center [265, 113] width 56 height 6
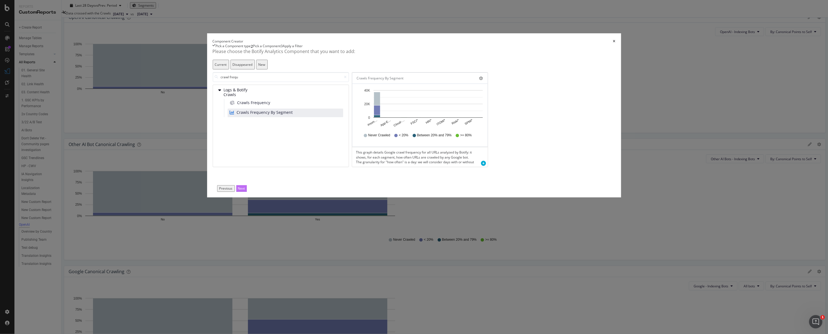
click at [245, 191] on div "Next" at bounding box center [241, 188] width 7 height 5
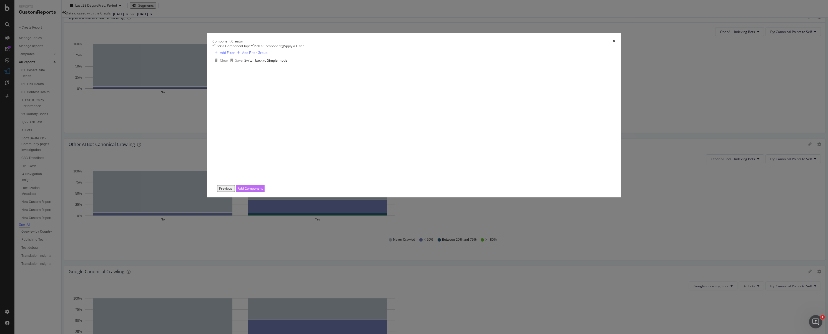
click at [263, 191] on div "Add Component" at bounding box center [250, 188] width 25 height 5
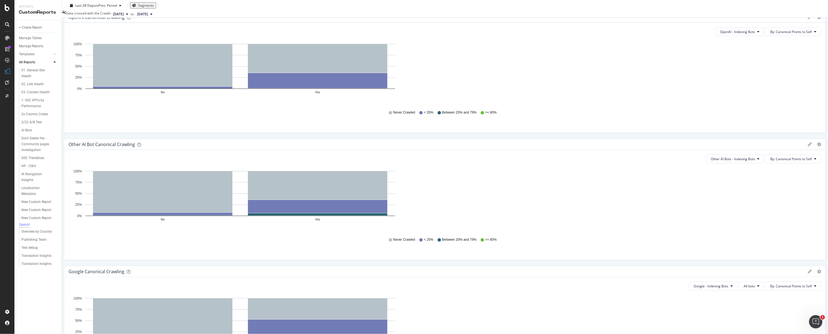
click at [772, 263] on span "All Dimensions" at bounding box center [762, 265] width 23 height 5
click at [707, 210] on div "quadfecta Level 1" at bounding box center [689, 208] width 35 height 3
click at [706, 204] on div "View by" at bounding box center [703, 202] width 67 height 5
click at [667, 194] on icon at bounding box center [666, 192] width 2 height 5
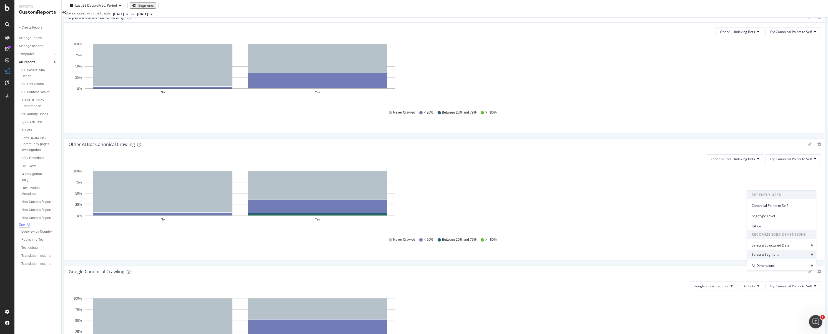
click at [770, 255] on div "Select a Segment" at bounding box center [765, 254] width 28 height 5
click at [754, 195] on div "Select a Segment" at bounding box center [762, 192] width 27 height 5
click at [771, 264] on span "All Dimensions" at bounding box center [762, 265] width 23 height 5
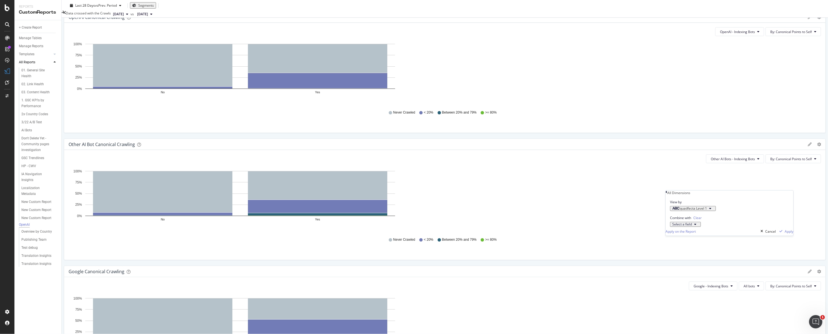
click at [701, 211] on span "quadfecta Level 1" at bounding box center [692, 208] width 27 height 5
click at [707, 211] on span "quadfecta Level 1" at bounding box center [692, 208] width 27 height 5
click at [672, 223] on icon at bounding box center [671, 221] width 2 height 3
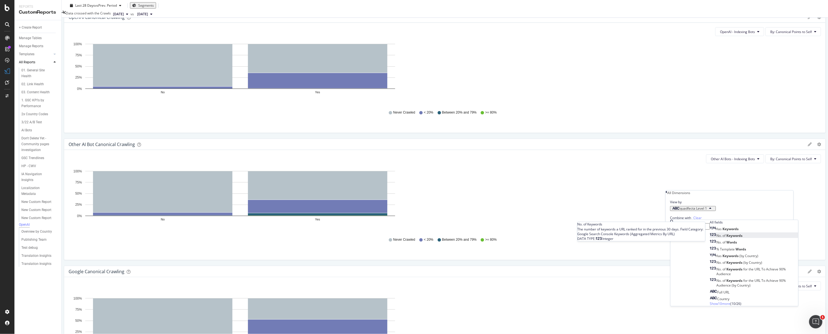
type input "words"
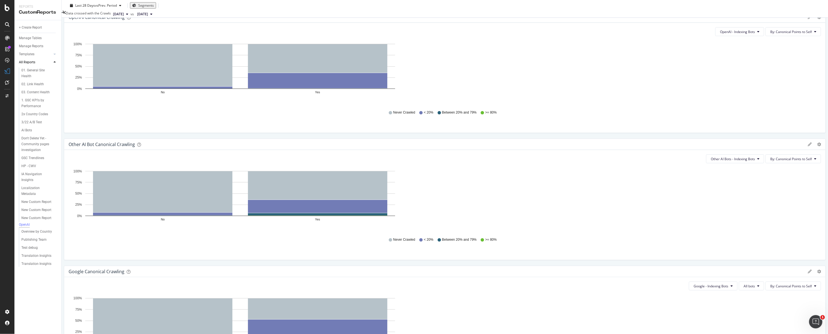
drag, startPoint x: 720, startPoint y: 255, endPoint x: 720, endPoint y: 258, distance: 3.9
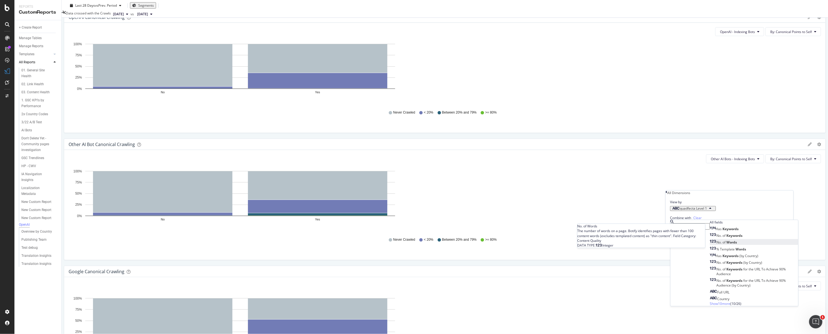
click at [712, 245] on div "No. of Words" at bounding box center [723, 242] width 27 height 5
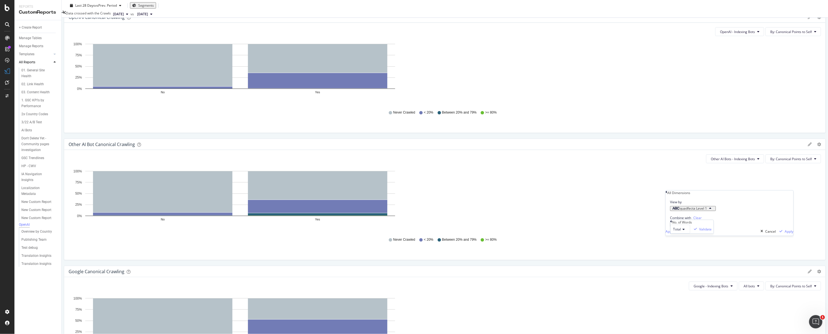
click at [678, 231] on span "Total" at bounding box center [677, 229] width 8 height 5
click at [684, 251] on span "Content" at bounding box center [678, 248] width 12 height 5
click at [716, 231] on div "Validate" at bounding box center [710, 229] width 12 height 5
click at [785, 238] on div "Apply" at bounding box center [788, 235] width 9 height 5
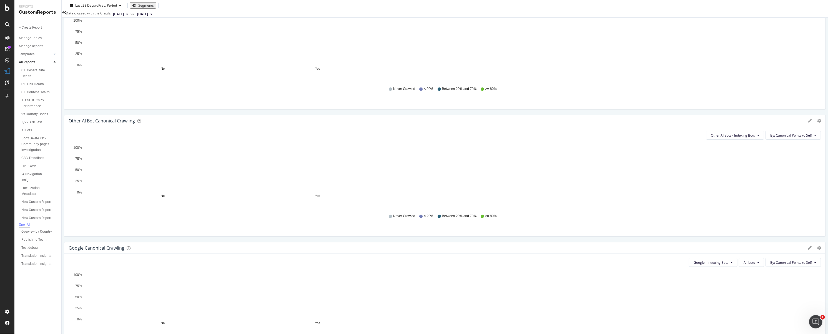
scroll to position [77, 0]
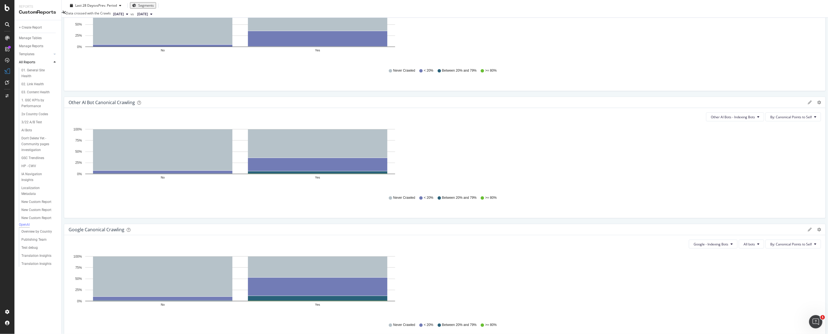
click at [698, 173] on span "OpenAI - Indexing Bots" at bounding box center [688, 175] width 44 height 5
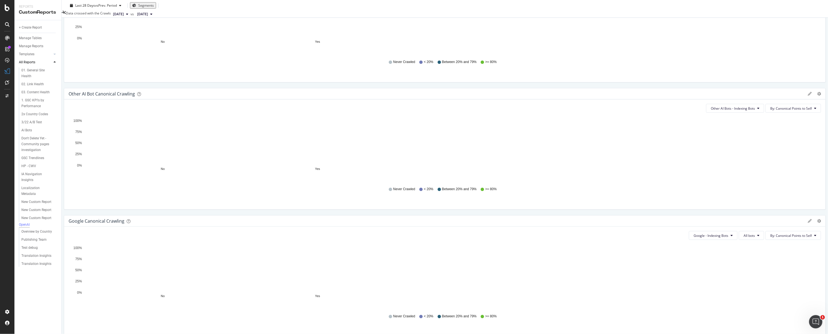
scroll to position [87, 0]
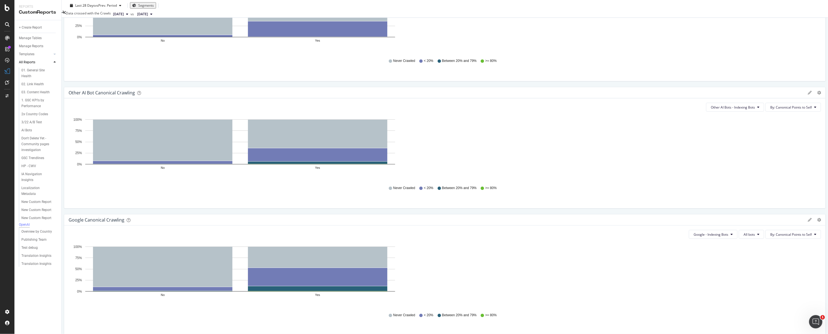
type input "OpenAI Crawling by Content Length"
drag, startPoint x: 788, startPoint y: 211, endPoint x: 812, endPoint y: 196, distance: 28.9
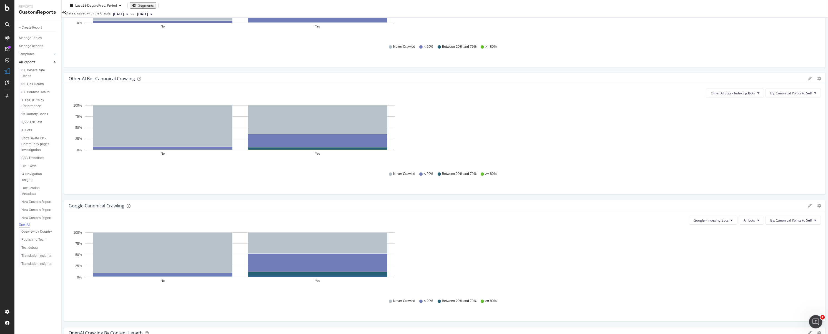
scroll to position [103, 0]
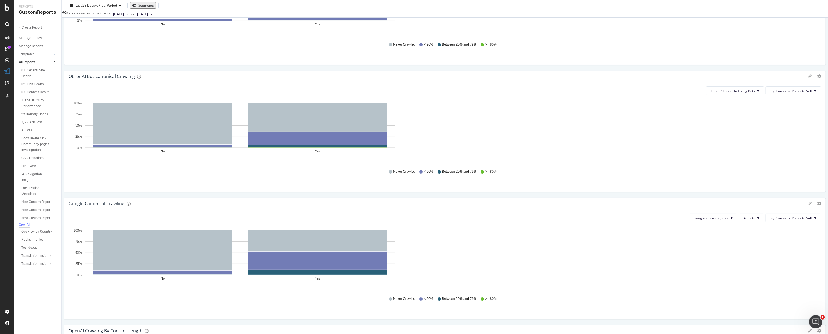
click at [400, 327] on span "All Dimensions" at bounding box center [396, 327] width 23 height 5
click at [410, 272] on span "No. of Words (Content)" at bounding box center [411, 270] width 35 height 5
click at [391, 284] on icon at bounding box center [392, 282] width 2 height 3
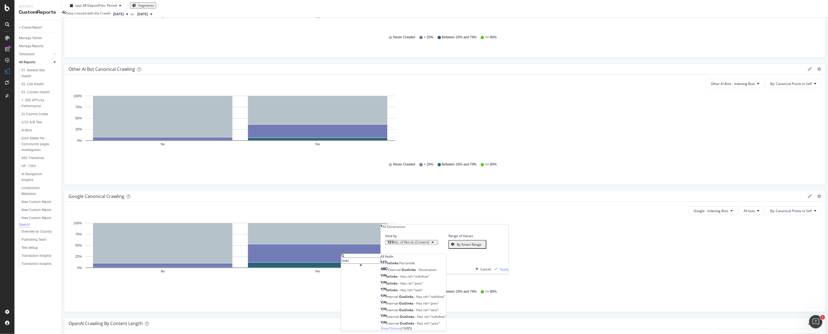
scroll to position [164, 0]
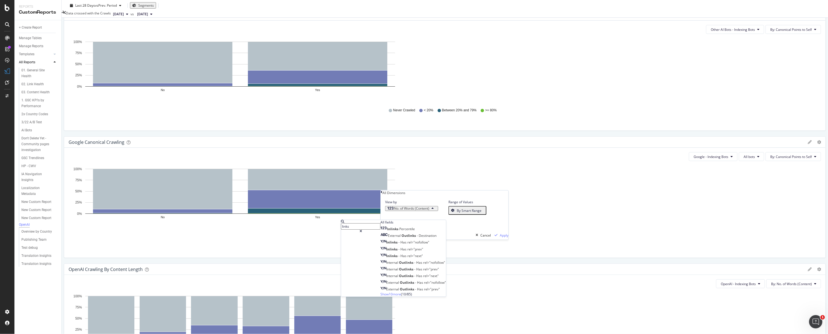
click at [369, 226] on input "links" at bounding box center [360, 226] width 39 height 6
type input "follo"
click at [409, 258] on span "Inlinks" at bounding box center [414, 255] width 10 height 5
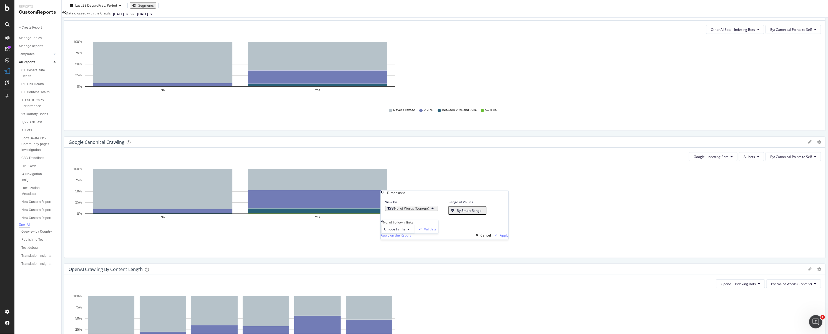
click at [427, 231] on div "Validate" at bounding box center [430, 229] width 12 height 5
click at [500, 238] on div "Apply" at bounding box center [504, 235] width 9 height 5
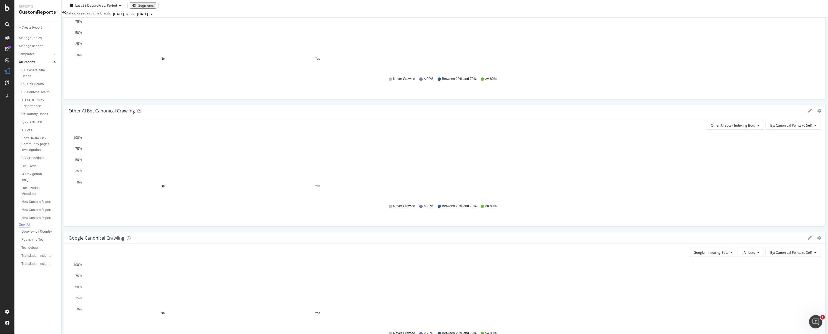
scroll to position [0, 0]
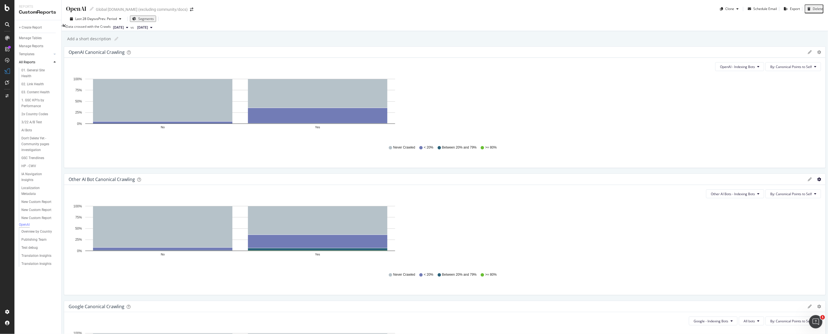
click at [817, 177] on icon "gear" at bounding box center [819, 179] width 4 height 4
click at [771, 238] on span "Delete" at bounding box center [796, 241] width 57 height 7
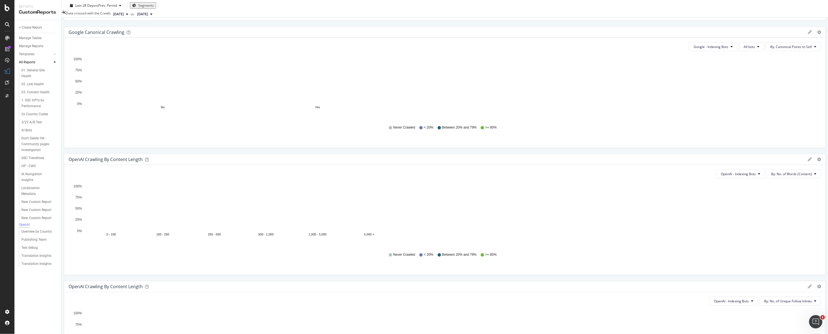
scroll to position [130, 0]
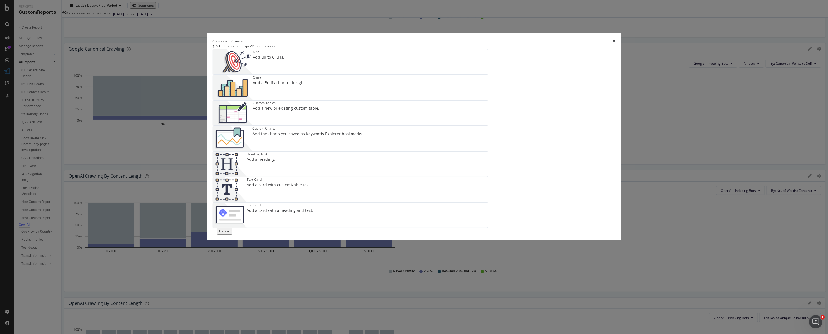
click at [306, 100] on div "Chart Add a Botify chart or insight." at bounding box center [279, 87] width 53 height 25
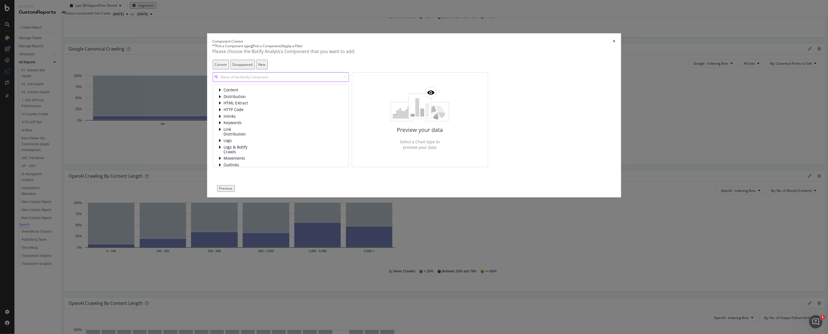
click at [340, 82] on input "modal" at bounding box center [281, 77] width 136 height 10
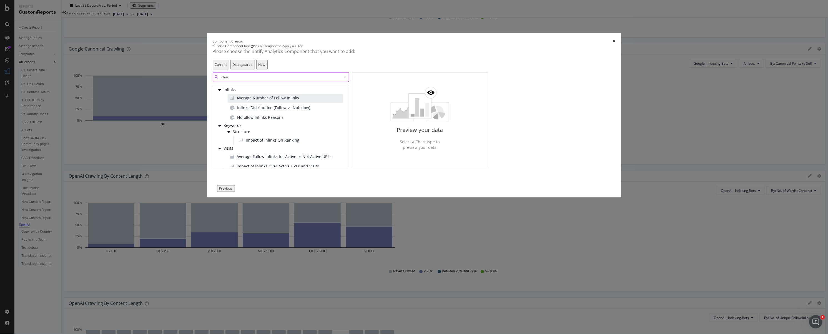
scroll to position [0, 0]
click at [349, 82] on input "inlink" at bounding box center [281, 77] width 136 height 10
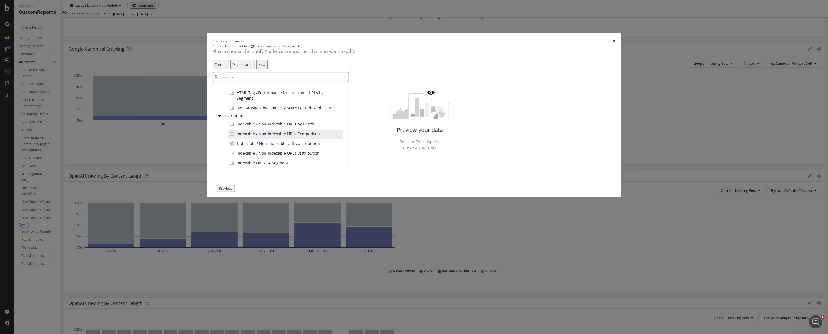
scroll to position [17, 0]
type input "indexable"
click at [343, 165] on div "Indexable URLs by Segment" at bounding box center [285, 161] width 115 height 9
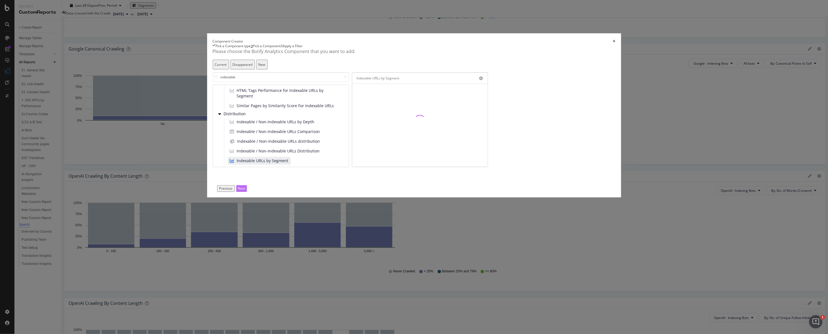
click at [245, 191] on div "Next" at bounding box center [241, 188] width 7 height 5
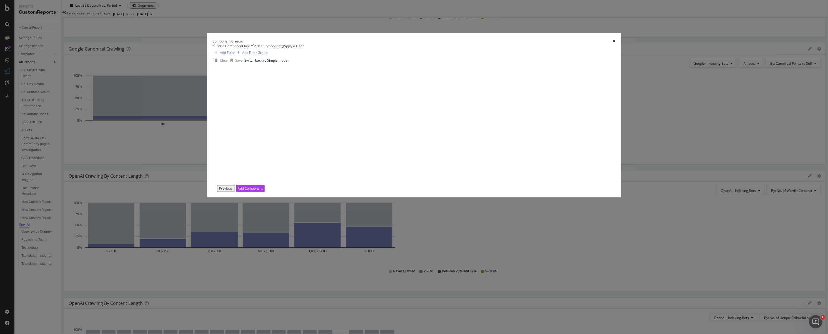
click at [263, 191] on div "Add Component" at bounding box center [250, 188] width 25 height 5
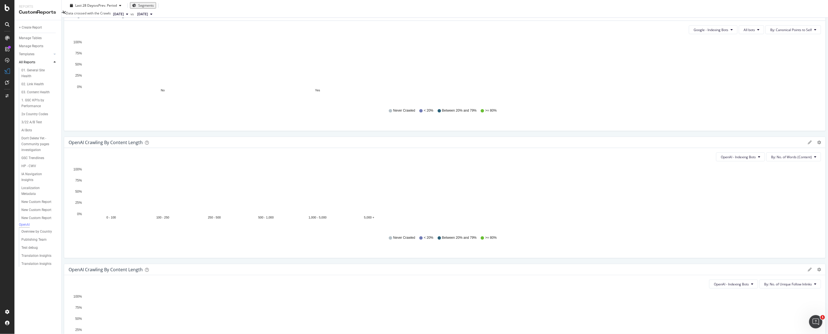
scroll to position [164, 0]
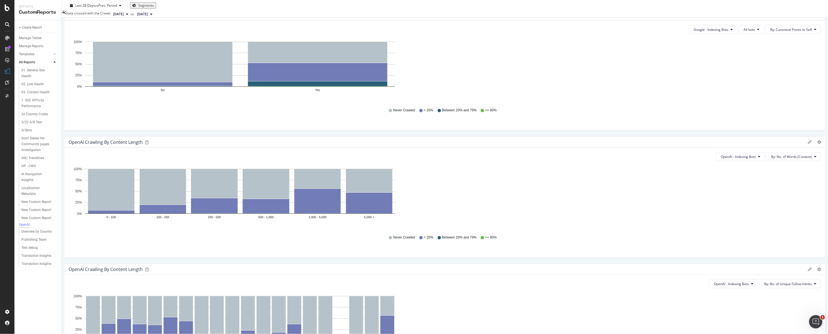
click at [417, 265] on div "All Dimensions" at bounding box center [423, 265] width 69 height 9
click at [424, 210] on div "quadfecta Level 1" at bounding box center [416, 208] width 41 height 3
click at [393, 194] on div "All Dimensions" at bounding box center [453, 192] width 128 height 5
click at [410, 265] on span "All Dimensions" at bounding box center [404, 265] width 23 height 5
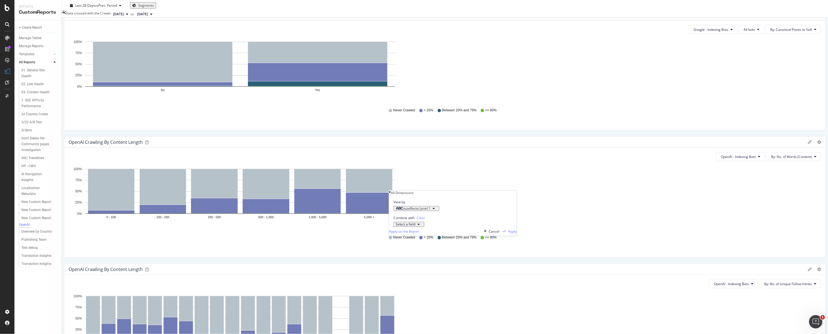
click at [429, 211] on span "quadfecta Level 1" at bounding box center [416, 208] width 27 height 5
click at [403, 195] on div "All Dimensions" at bounding box center [402, 192] width 23 height 5
click at [409, 265] on span "All Dimensions" at bounding box center [404, 265] width 23 height 5
click at [402, 210] on icon "button" at bounding box center [399, 208] width 7 height 3
click at [392, 224] on div "quadfecta Level" at bounding box center [415, 222] width 46 height 5
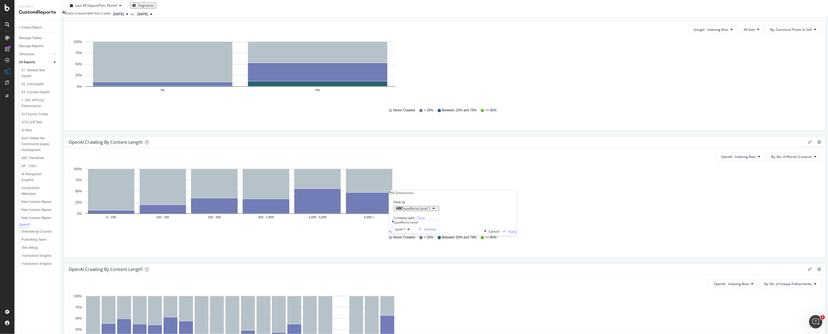
click at [392, 224] on div "quadfecta Level" at bounding box center [415, 222] width 46 height 5
click at [392, 223] on div "quadfecta Level" at bounding box center [415, 222] width 46 height 5
click at [392, 223] on icon at bounding box center [393, 221] width 2 height 3
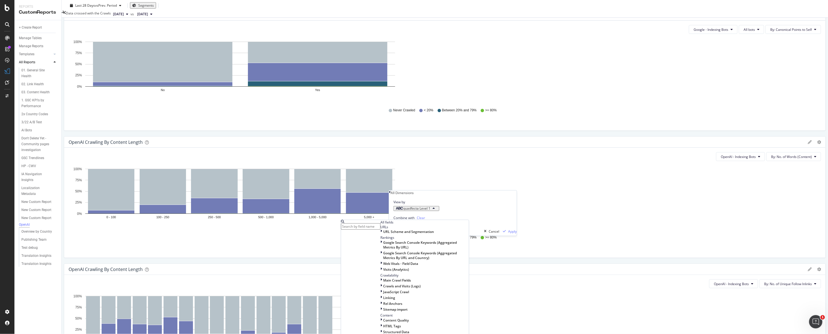
click at [371, 223] on input "text" at bounding box center [360, 226] width 39 height 6
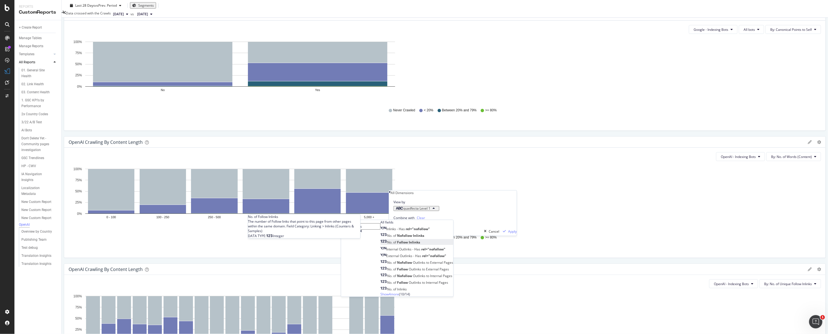
type input "follow inlinks"
click at [403, 245] on div "No. of Follow Inlinks" at bounding box center [401, 242] width 40 height 5
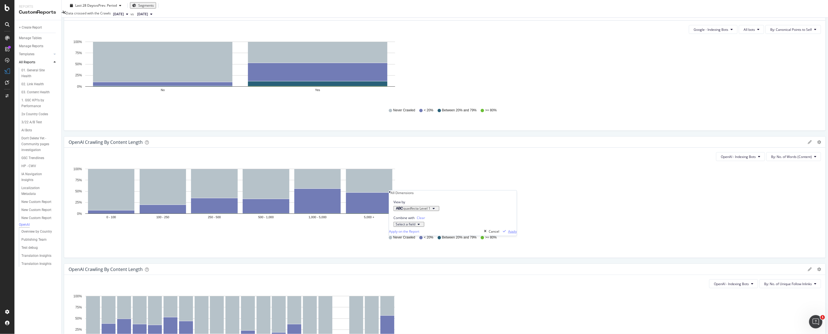
click at [508, 234] on div "Apply" at bounding box center [512, 231] width 9 height 5
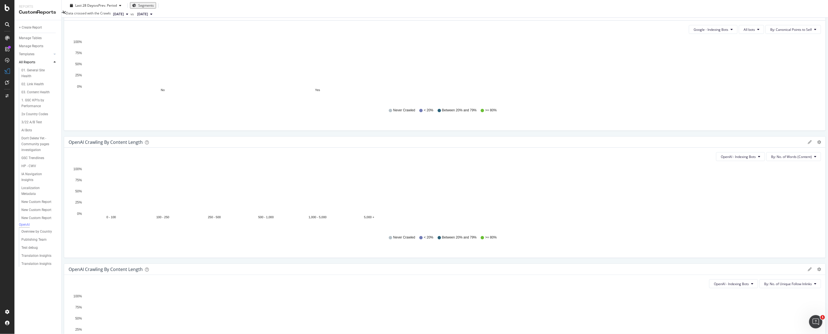
drag, startPoint x: 440, startPoint y: 164, endPoint x: 428, endPoint y: 170, distance: 13.7
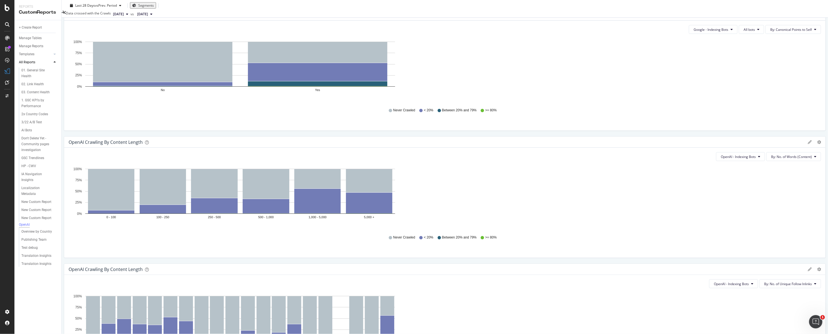
click at [440, 164] on div "OpenAI Canonical Crawling Bar (by Value) Bar (by Percentage) Table Apply Filter…" at bounding box center [445, 202] width 762 height 640
click at [434, 217] on span "No. of Unique Follow Inlinks" at bounding box center [423, 215] width 60 height 5
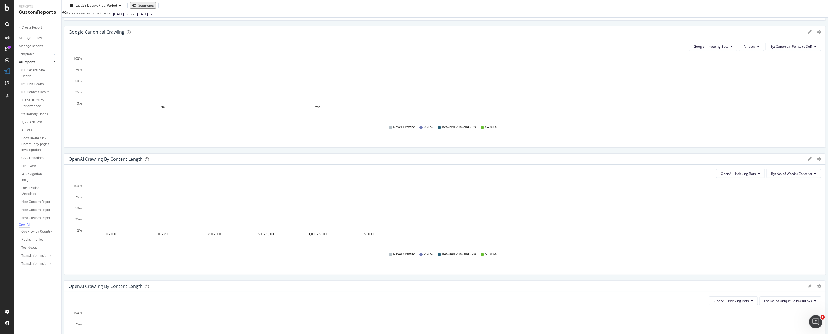
scroll to position [141, 0]
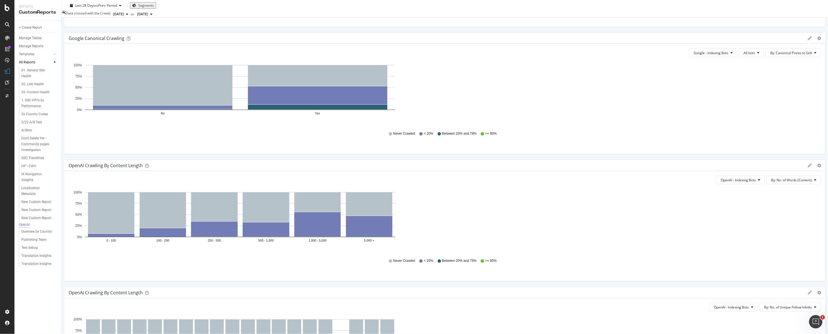
click at [762, 290] on div "All Dimensions" at bounding box center [765, 288] width 69 height 9
click at [709, 234] on span "No. of Unique Follow Inlinks" at bounding box center [700, 231] width 42 height 5
click at [688, 228] on div "View by" at bounding box center [700, 225] width 61 height 5
click at [677, 233] on icon "button" at bounding box center [675, 231] width 7 height 3
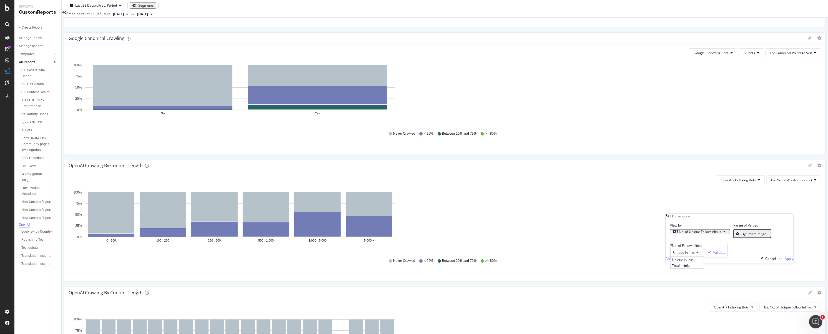
click at [672, 246] on icon at bounding box center [671, 244] width 2 height 3
type input "c"
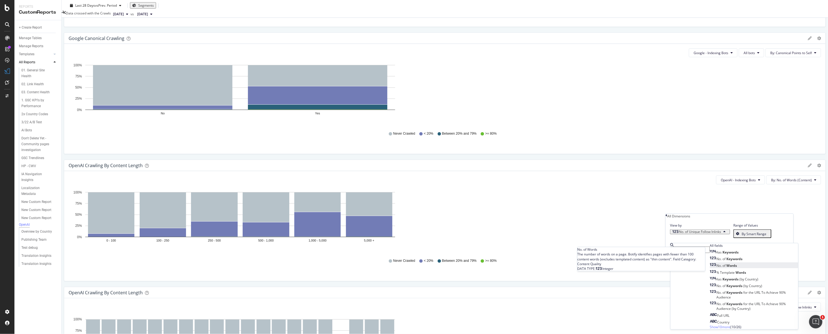
type input "words"
click at [717, 268] on div "No. of Words" at bounding box center [723, 265] width 27 height 5
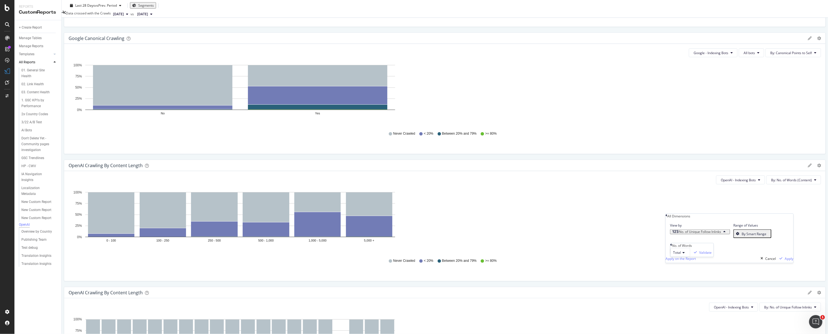
click at [683, 254] on icon at bounding box center [683, 252] width 4 height 3
click at [684, 274] on span "Content" at bounding box center [678, 271] width 12 height 5
click at [716, 255] on div "Validate" at bounding box center [710, 252] width 12 height 5
click at [784, 261] on div "Apply" at bounding box center [788, 258] width 9 height 5
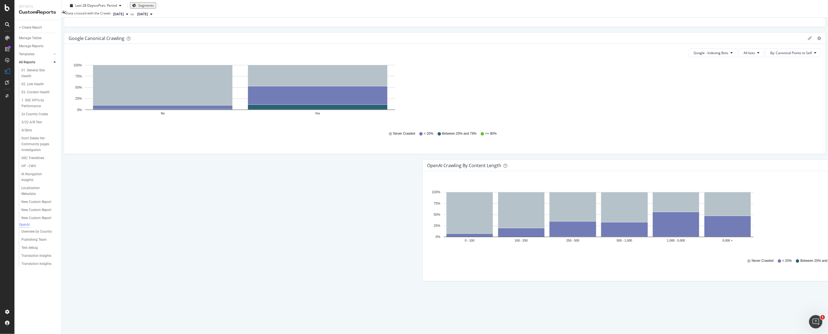
drag, startPoint x: 743, startPoint y: 194, endPoint x: 392, endPoint y: 83, distance: 368.2
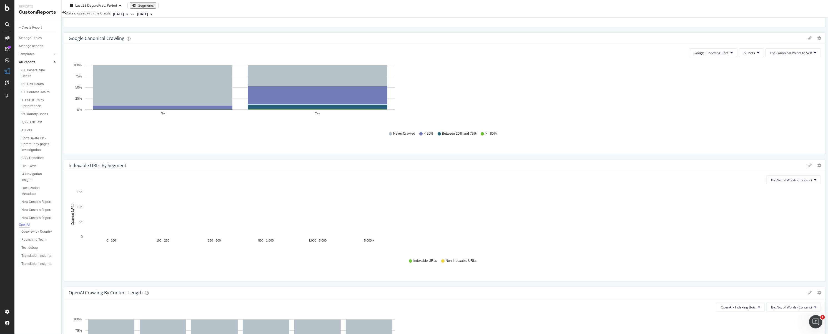
drag, startPoint x: 588, startPoint y: 194, endPoint x: 238, endPoint y: 195, distance: 349.4
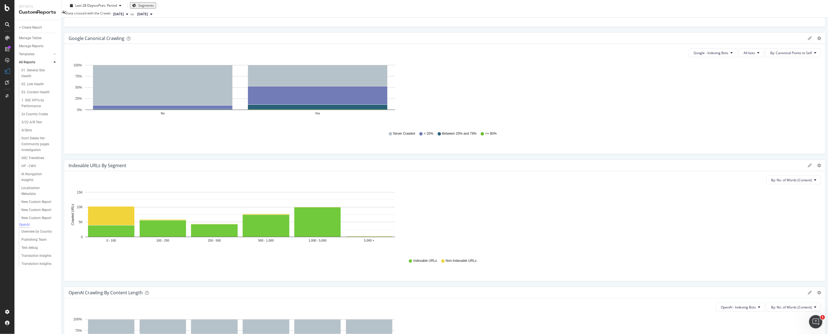
click at [807, 163] on icon at bounding box center [809, 165] width 4 height 4
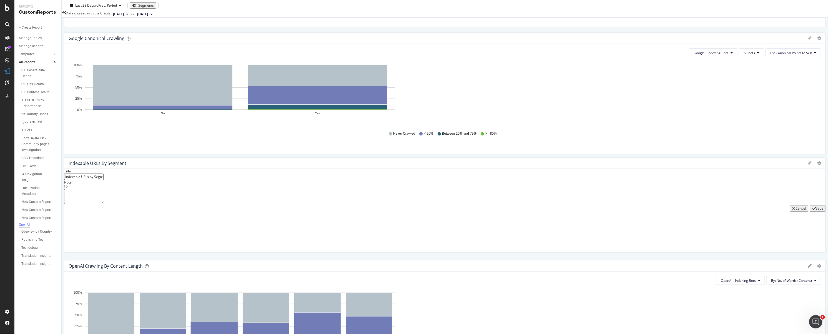
drag, startPoint x: 169, startPoint y: 84, endPoint x: 116, endPoint y: 81, distance: 53.1
click at [104, 173] on input "Indexable URLs by Segment" at bounding box center [83, 176] width 39 height 6
click at [104, 176] on input "Indexable URLs by Segment" at bounding box center [83, 179] width 39 height 6
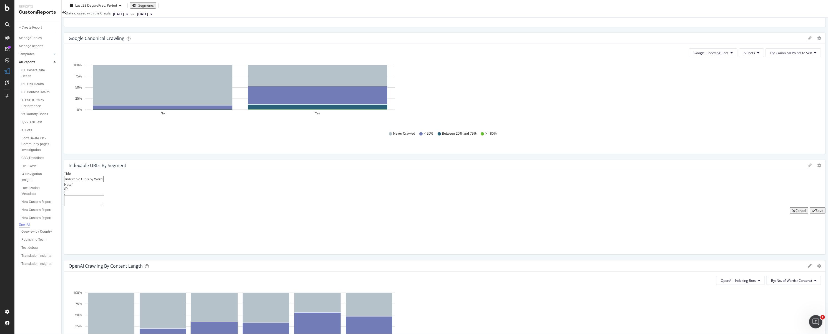
type input "Indexable URLs by Word Count"
click at [815, 208] on div "Save" at bounding box center [818, 210] width 7 height 5
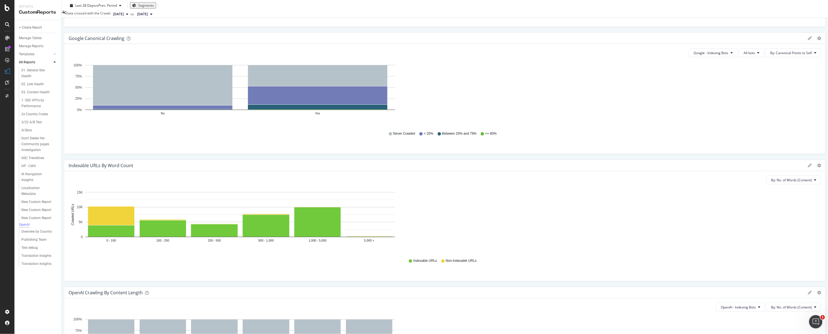
drag, startPoint x: 164, startPoint y: 215, endPoint x: 146, endPoint y: 215, distance: 18.6
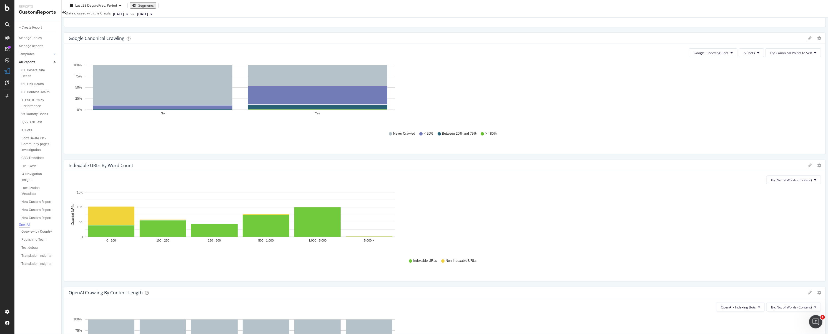
type input "Indexable URLs by Unique Follow Inlinks"
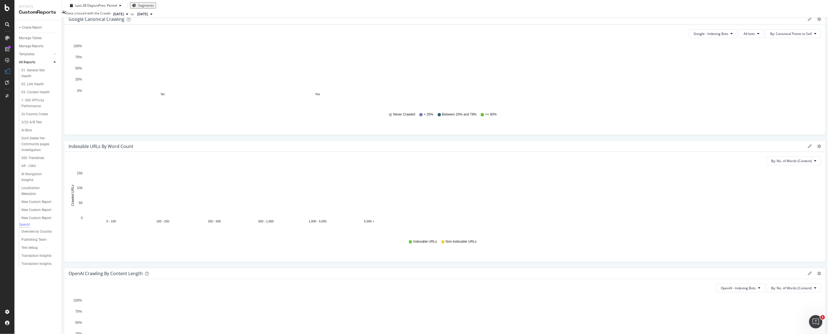
scroll to position [159, 0]
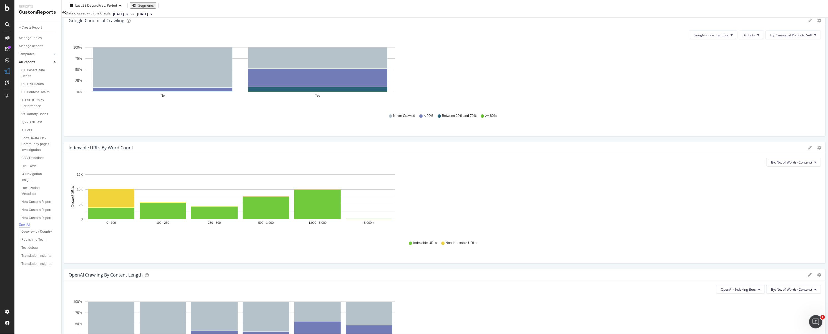
click at [812, 210] on div "OpenAI OpenAI Global Servicenow.com (excluding community/docs) Clone Schedule E…" at bounding box center [445, 167] width 766 height 334
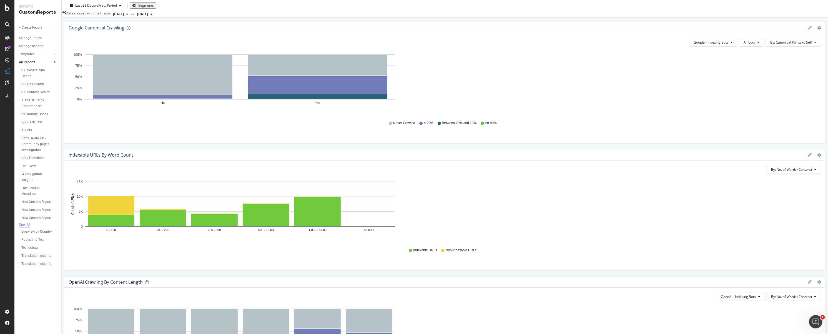
scroll to position [150, 0]
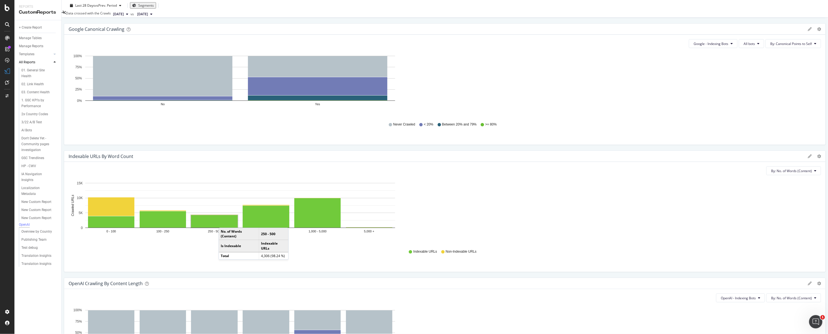
click at [238, 215] on rect "A chart." at bounding box center [214, 221] width 47 height 12
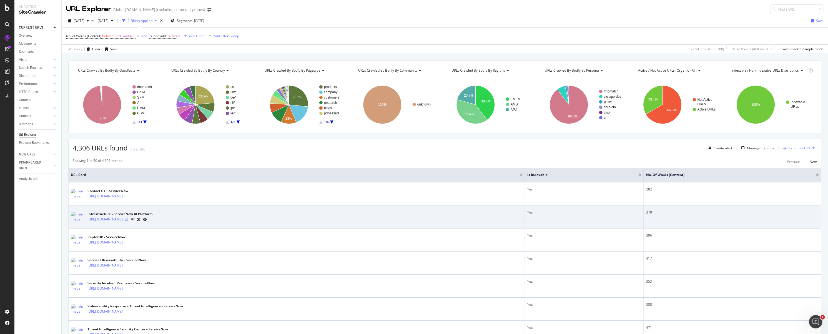
click at [128, 220] on icon at bounding box center [126, 219] width 3 height 3
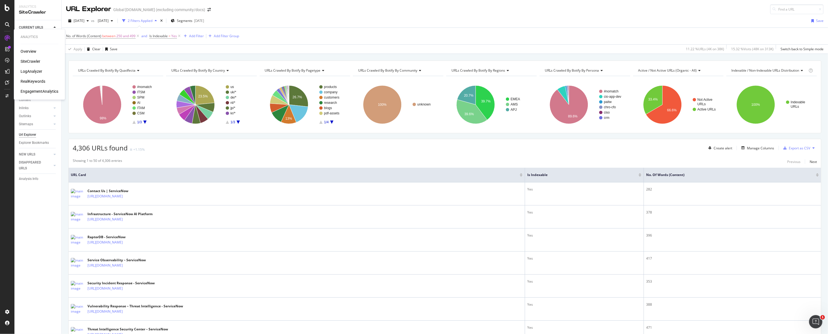
click at [34, 80] on div "RealKeywords" at bounding box center [33, 82] width 25 height 6
